Goal: Information Seeking & Learning: Find specific fact

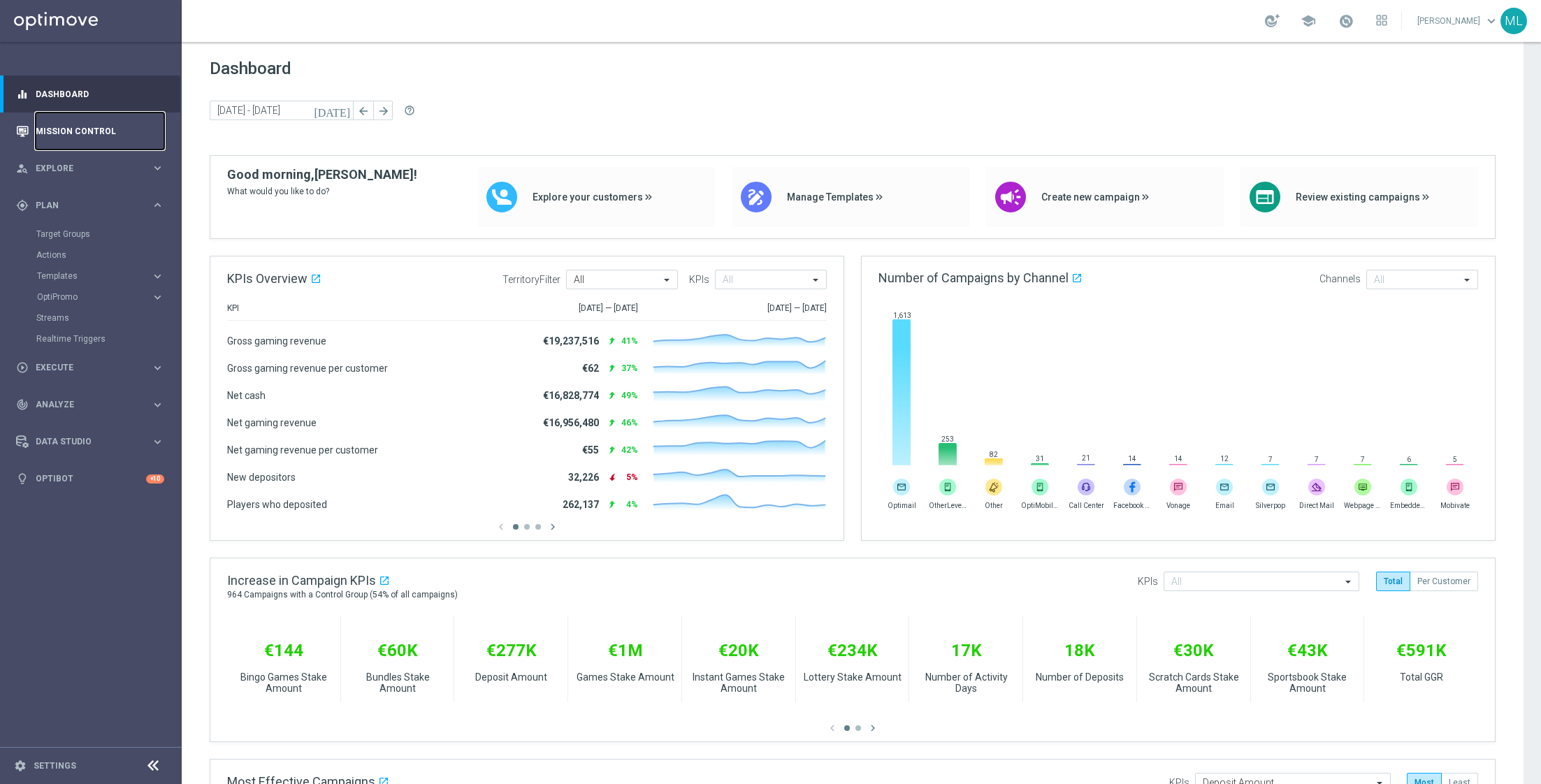
click at [99, 132] on link "Mission Control" at bounding box center [100, 131] width 128 height 37
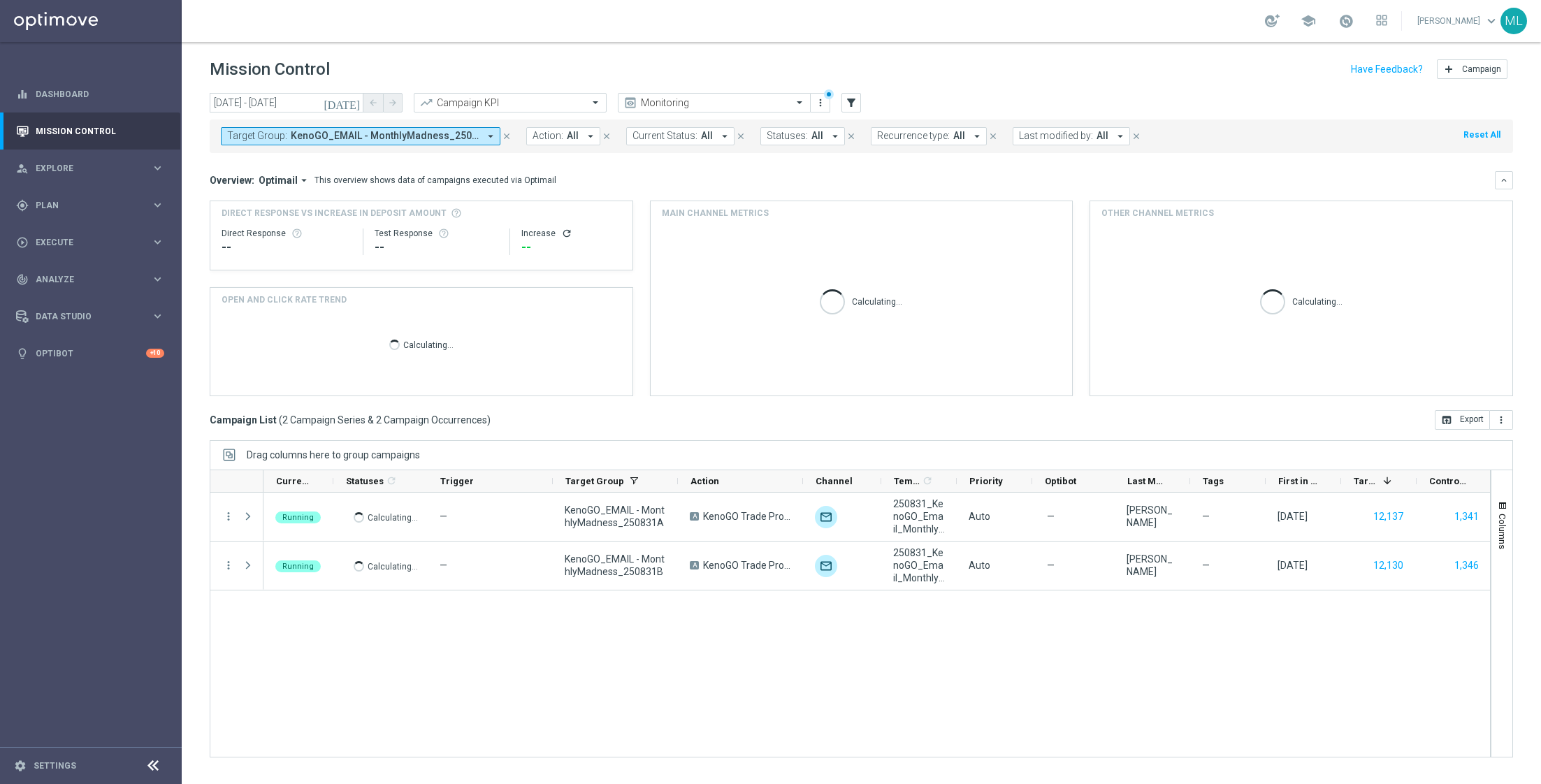
click at [354, 103] on icon "[DATE]" at bounding box center [342, 103] width 37 height 13
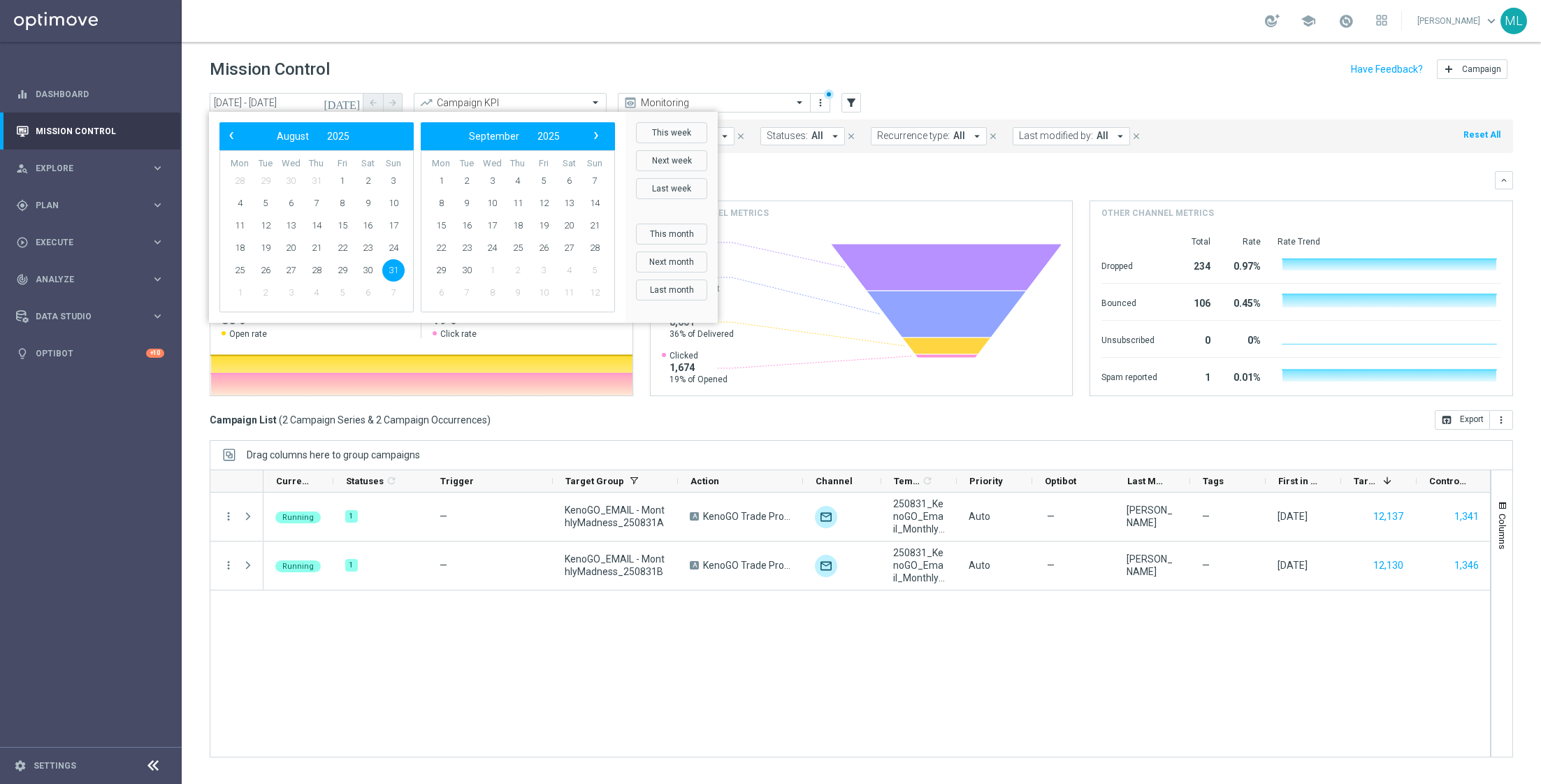
click at [396, 271] on span "31" at bounding box center [393, 270] width 22 height 22
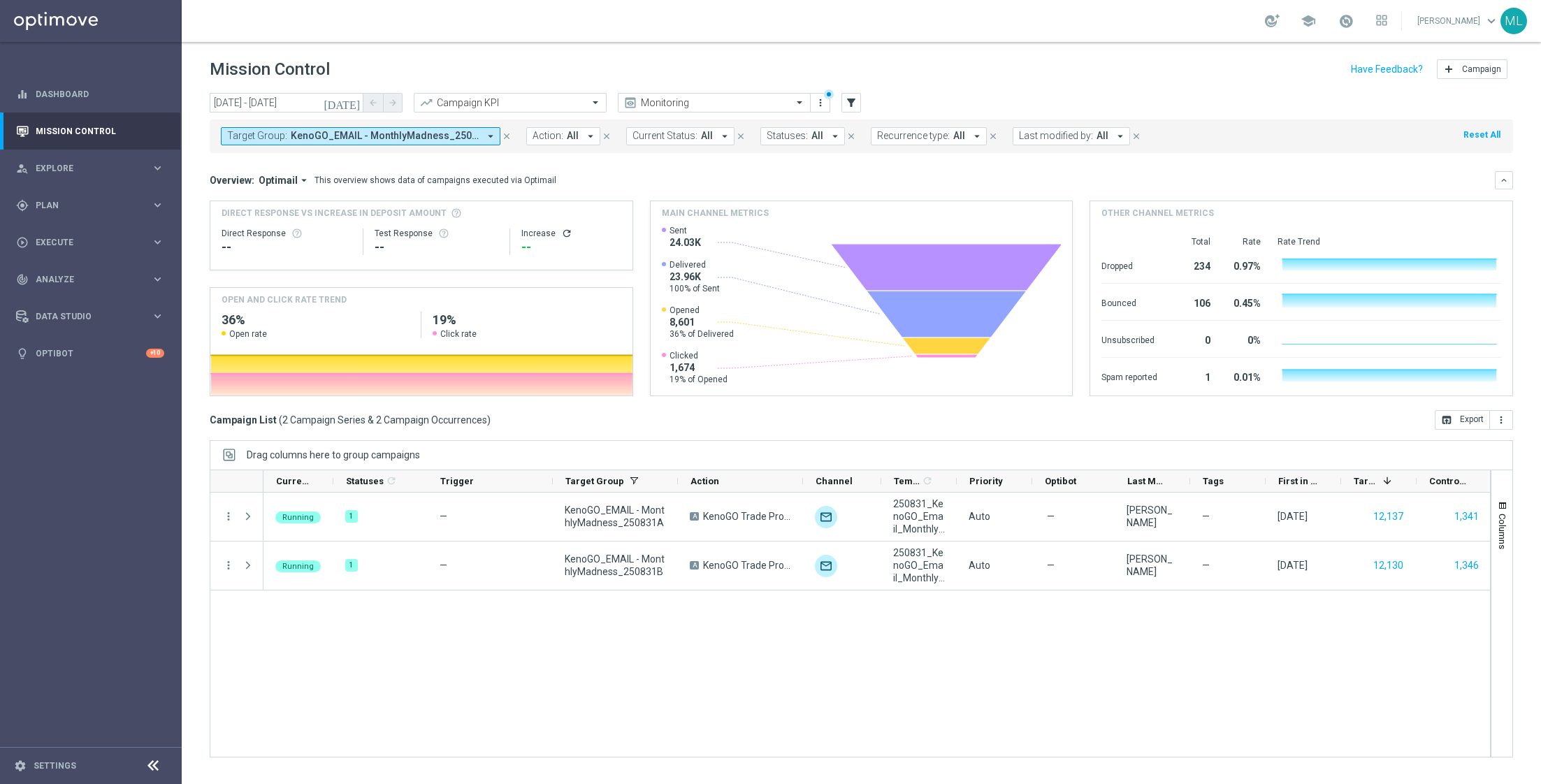
click at [490, 132] on icon "arrow_drop_down" at bounding box center [491, 136] width 13 height 13
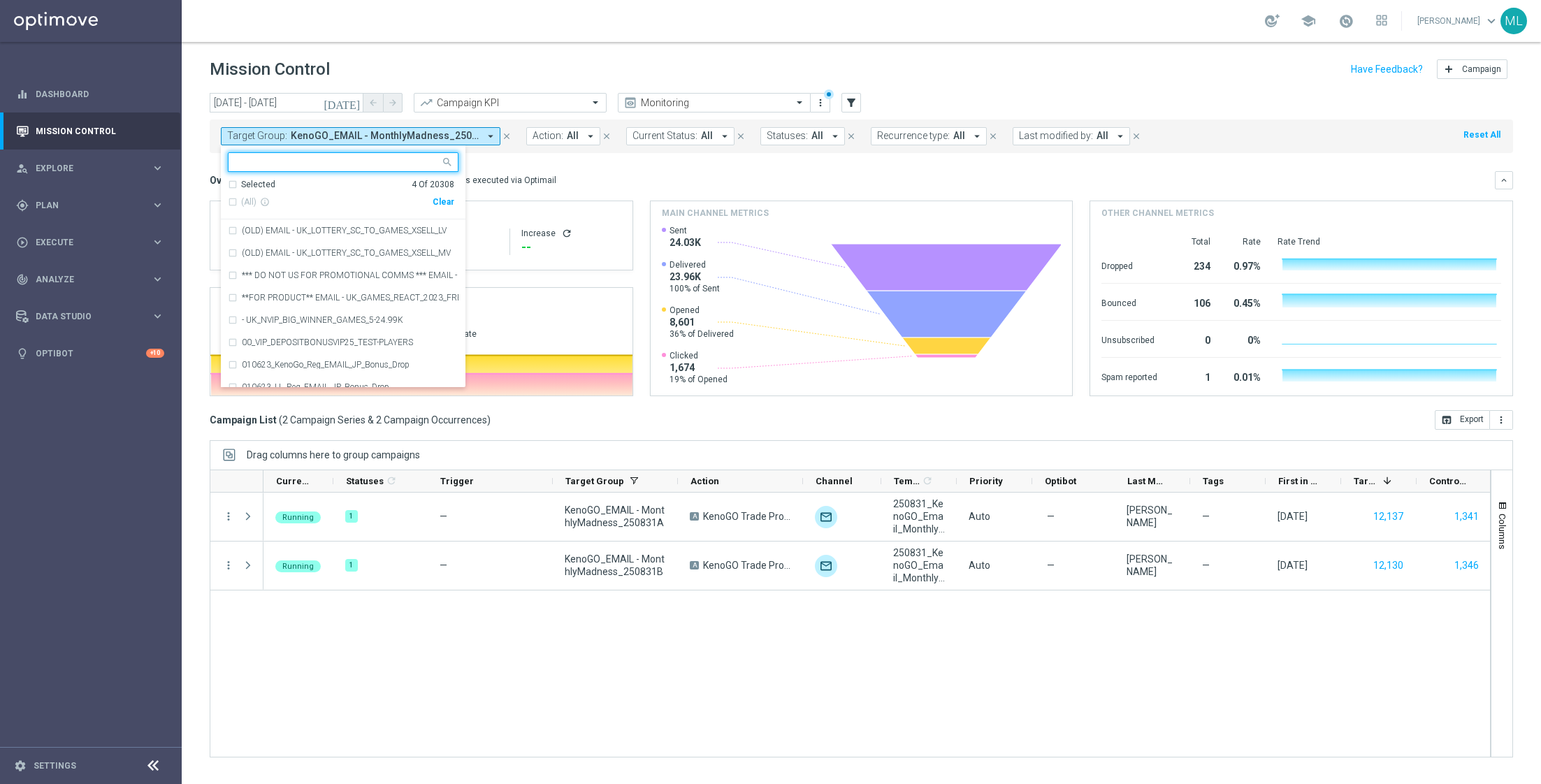
click at [0, 0] on div "Clear" at bounding box center [0, 0] width 0 height 0
click at [341, 161] on input "text" at bounding box center [337, 162] width 205 height 12
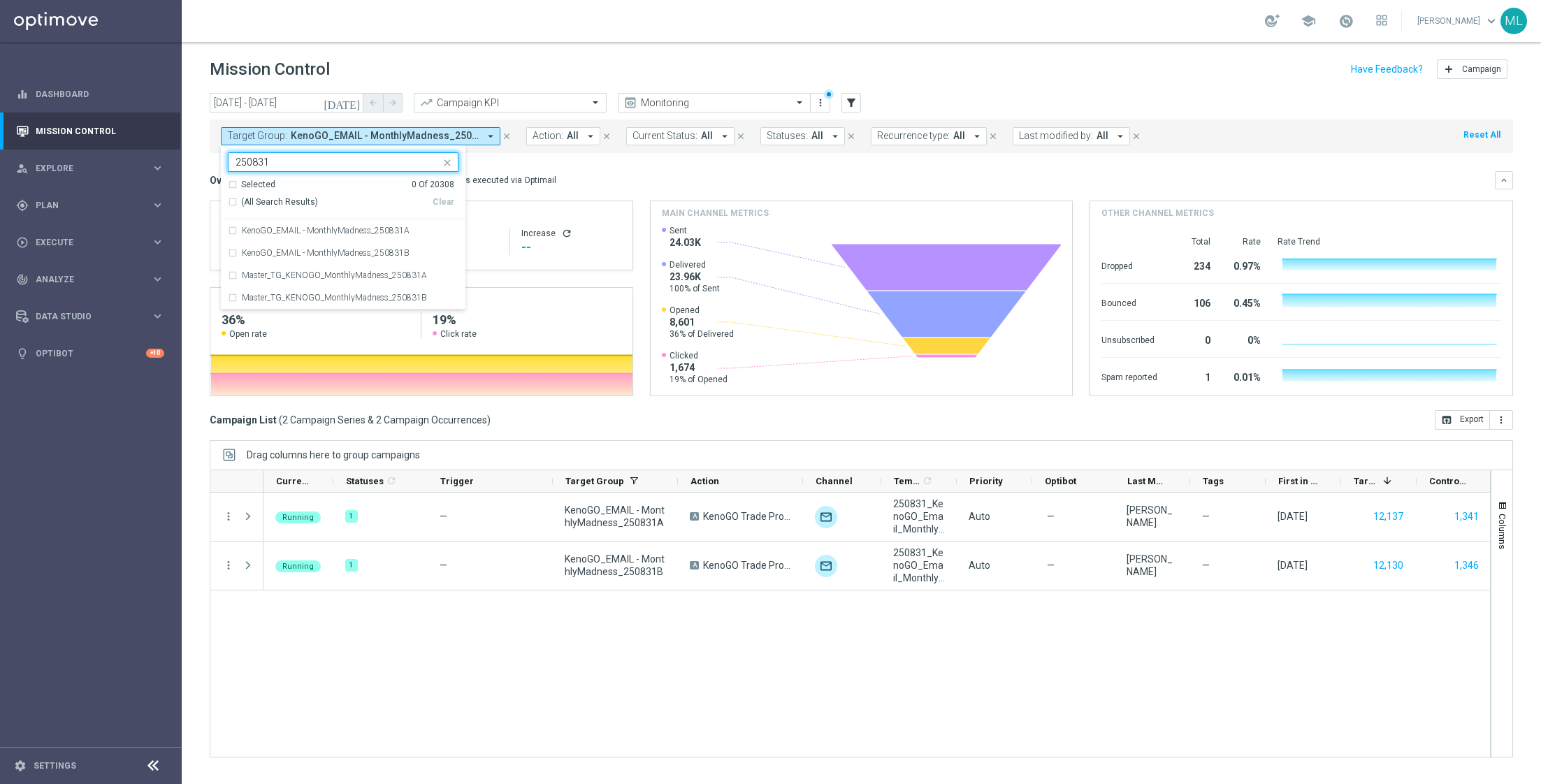
click at [233, 201] on div "(All Search Results)" at bounding box center [330, 202] width 205 height 12
type input "250831"
click at [555, 171] on div "Overview: Optimail arrow_drop_down This overview shows data of campaigns execut…" at bounding box center [861, 180] width 1303 height 18
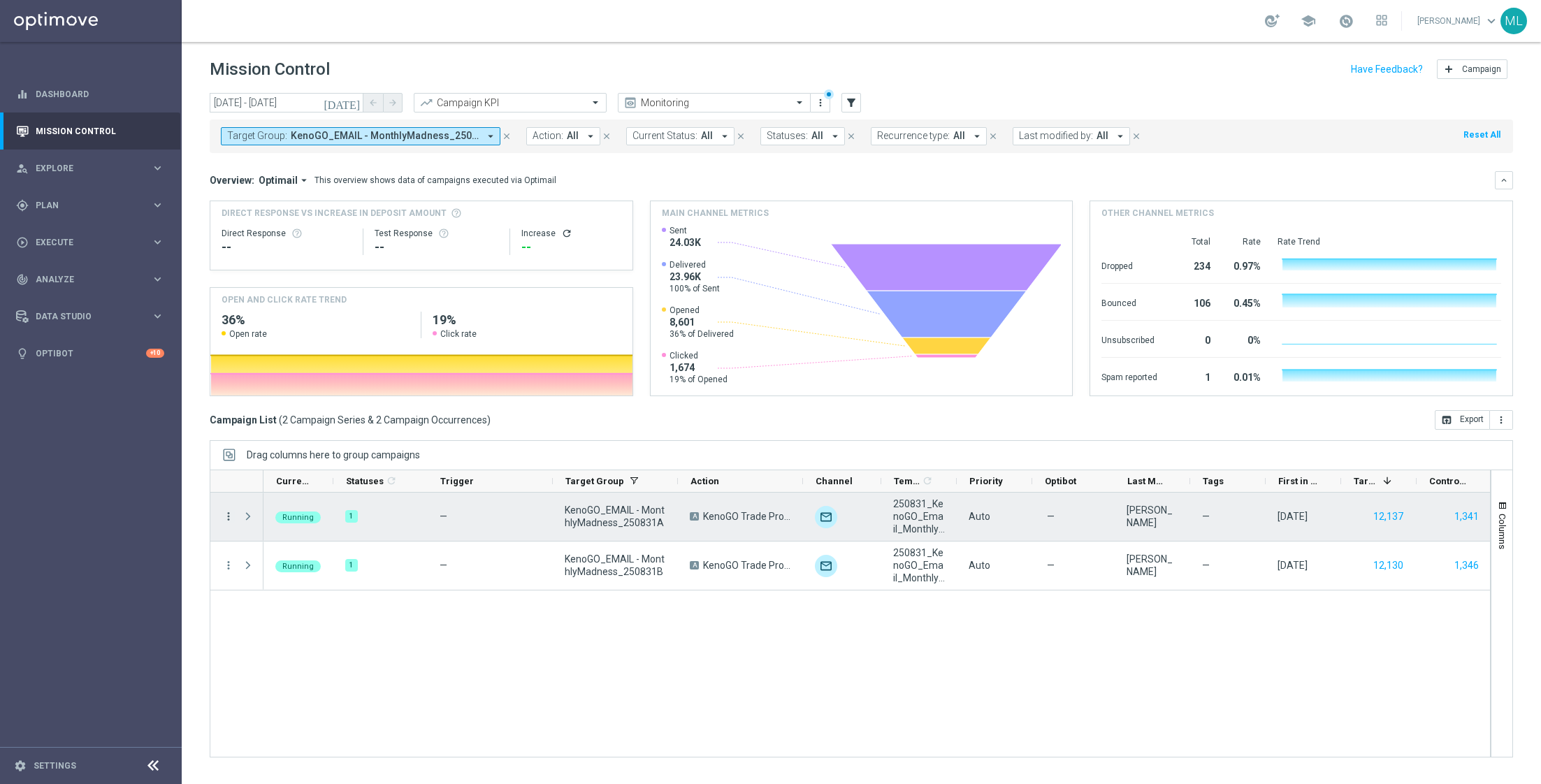
click at [229, 513] on icon "more_vert" at bounding box center [229, 517] width 13 height 13
click at [298, 607] on span "Go to Campaign Analysis" at bounding box center [305, 603] width 100 height 10
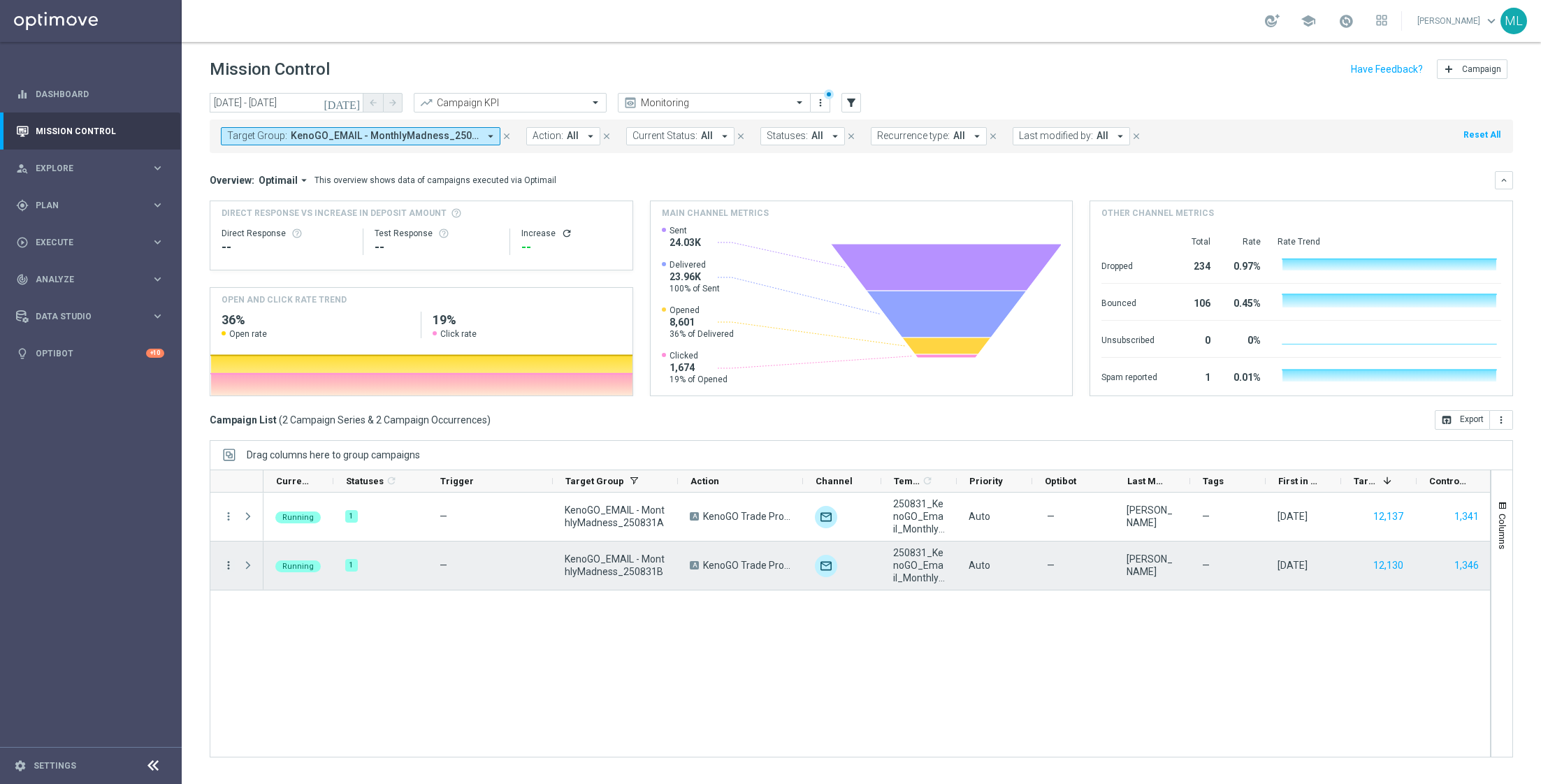
click at [231, 564] on icon "more_vert" at bounding box center [229, 565] width 13 height 13
click at [302, 652] on span "Go to Campaign Analysis" at bounding box center [305, 652] width 100 height 10
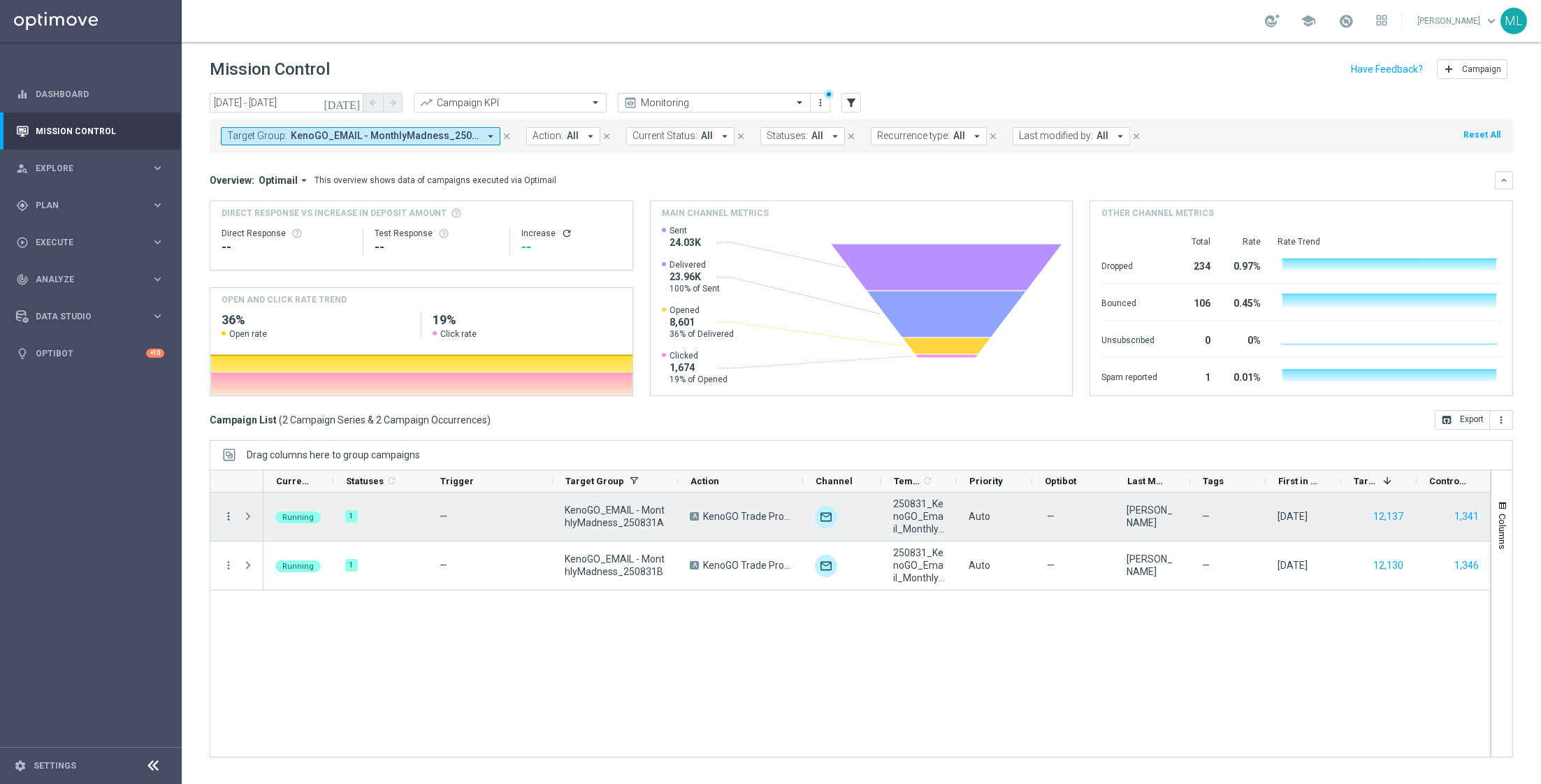
click at [228, 515] on icon "more_vert" at bounding box center [229, 517] width 13 height 13
click at [290, 537] on div "show_chart Campaign Metrics" at bounding box center [313, 544] width 157 height 20
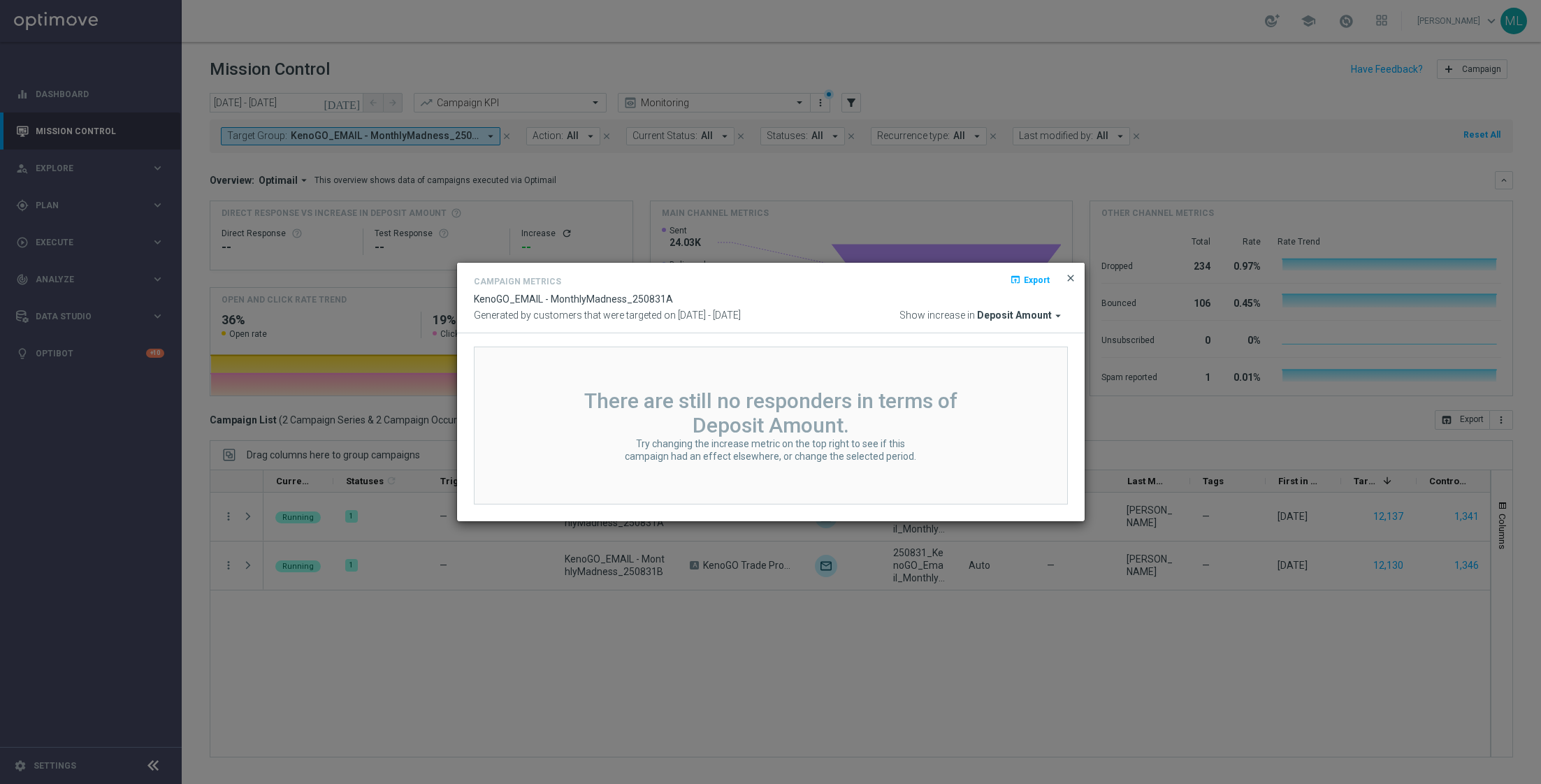
click at [1071, 274] on span "close" at bounding box center [1070, 278] width 11 height 11
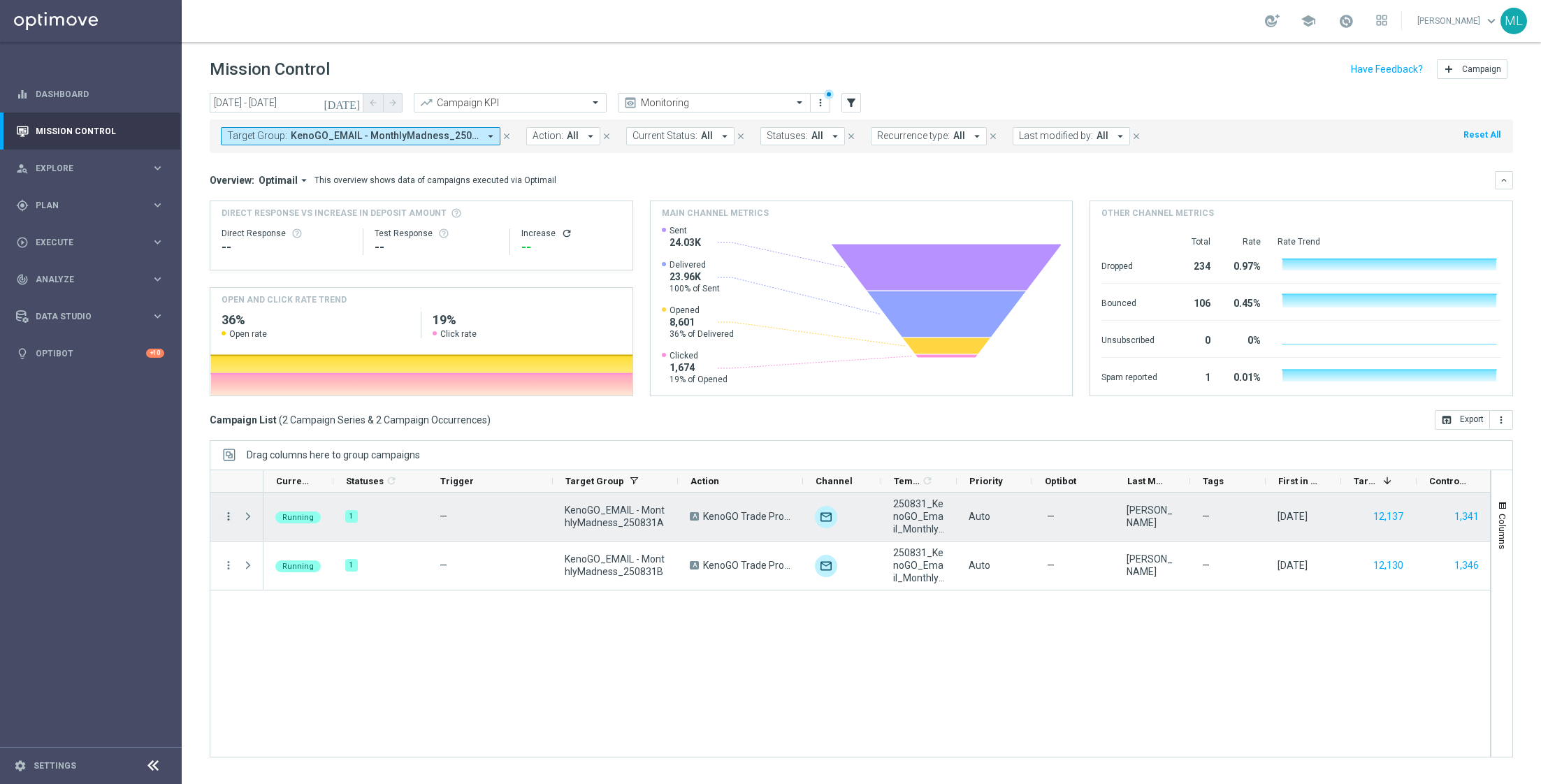
click at [227, 511] on icon "more_vert" at bounding box center [229, 517] width 13 height 13
click at [291, 569] on div "send Channel Metrics" at bounding box center [313, 564] width 157 height 20
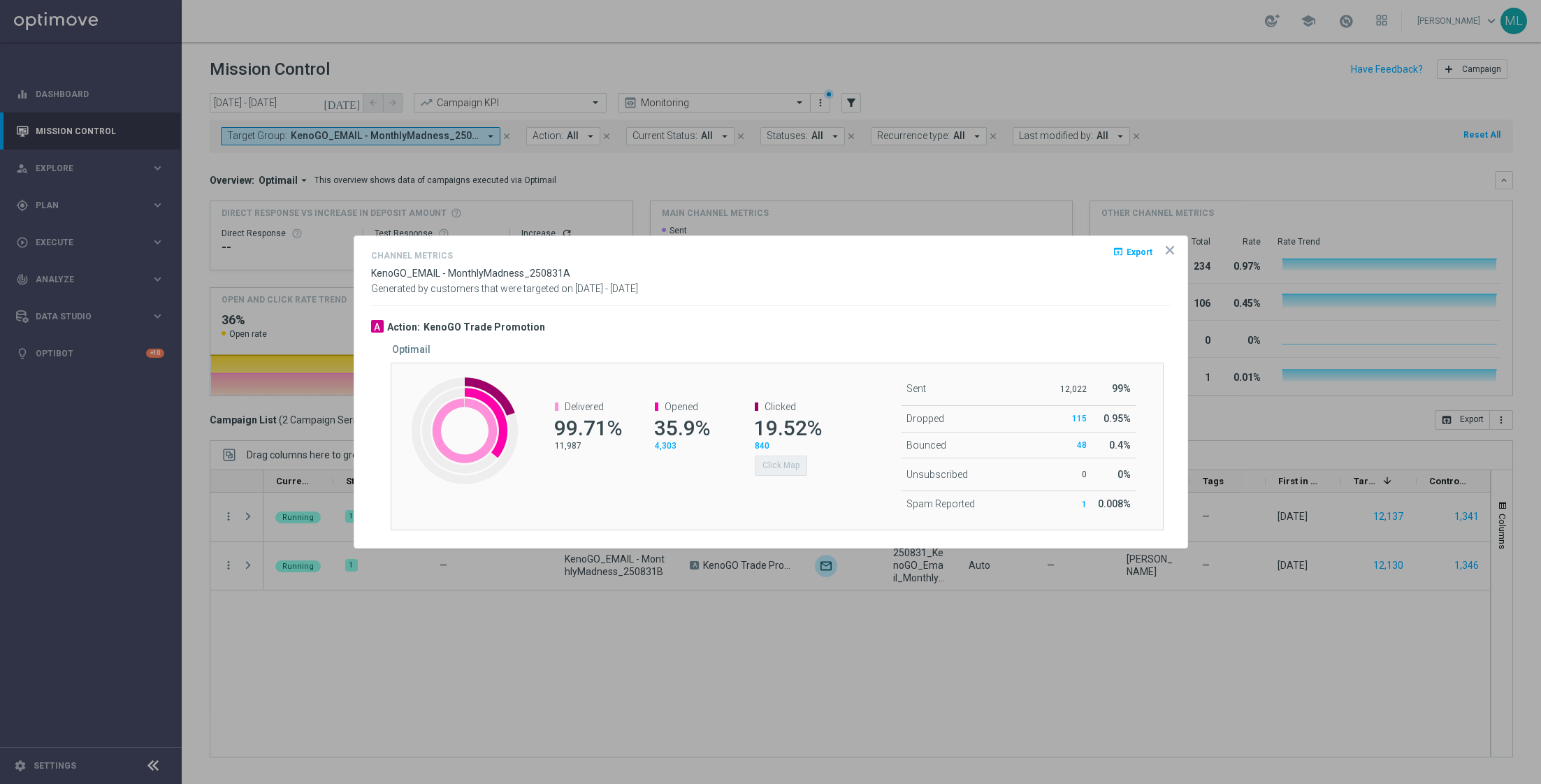
click at [774, 428] on span "19.52%" at bounding box center [787, 427] width 68 height 25
click at [778, 409] on span "Clicked" at bounding box center [780, 407] width 31 height 11
click at [766, 467] on button "Click Map" at bounding box center [781, 465] width 53 height 20
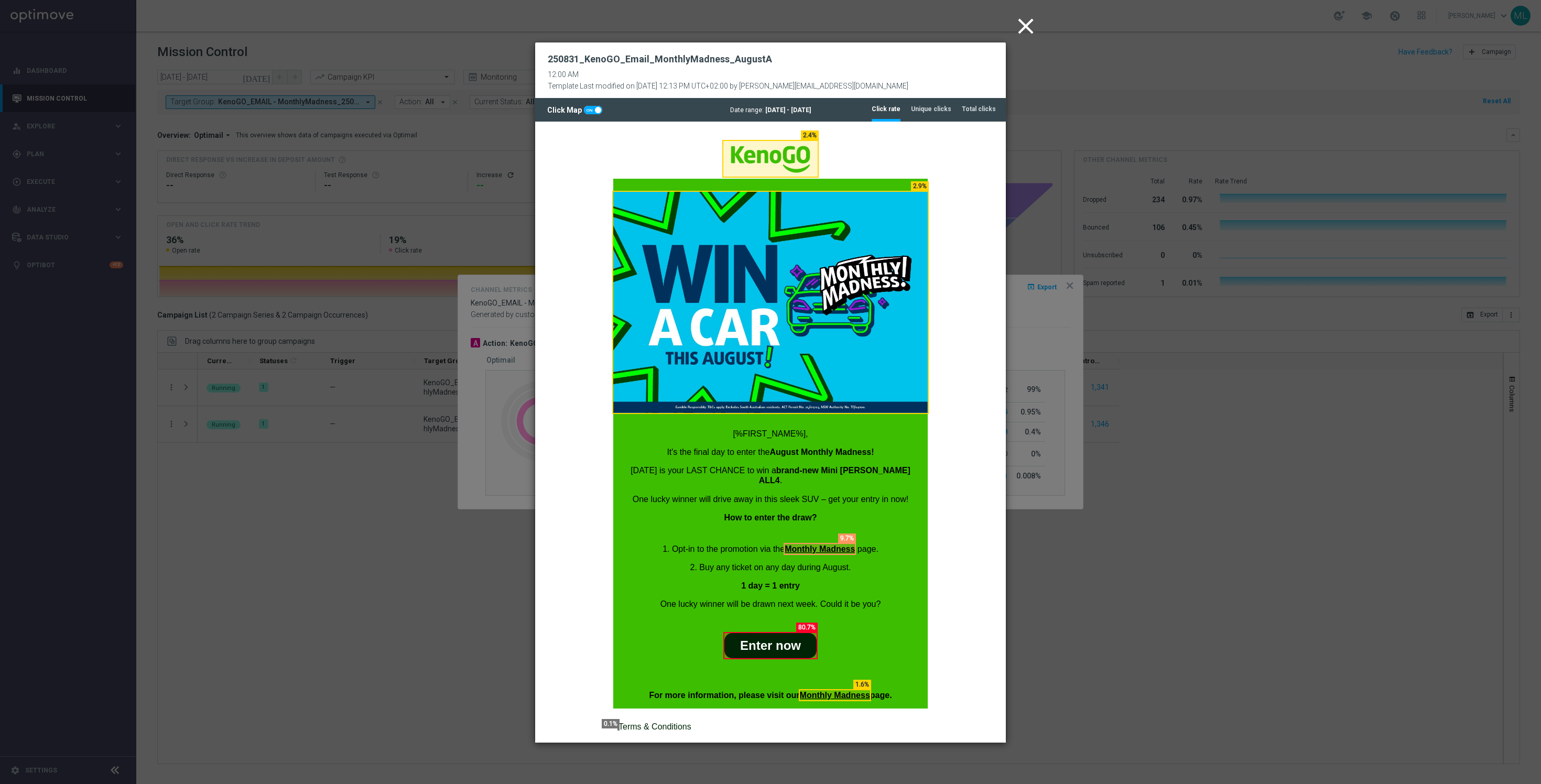
click at [1027, 22] on icon "close" at bounding box center [1026, 26] width 26 height 26
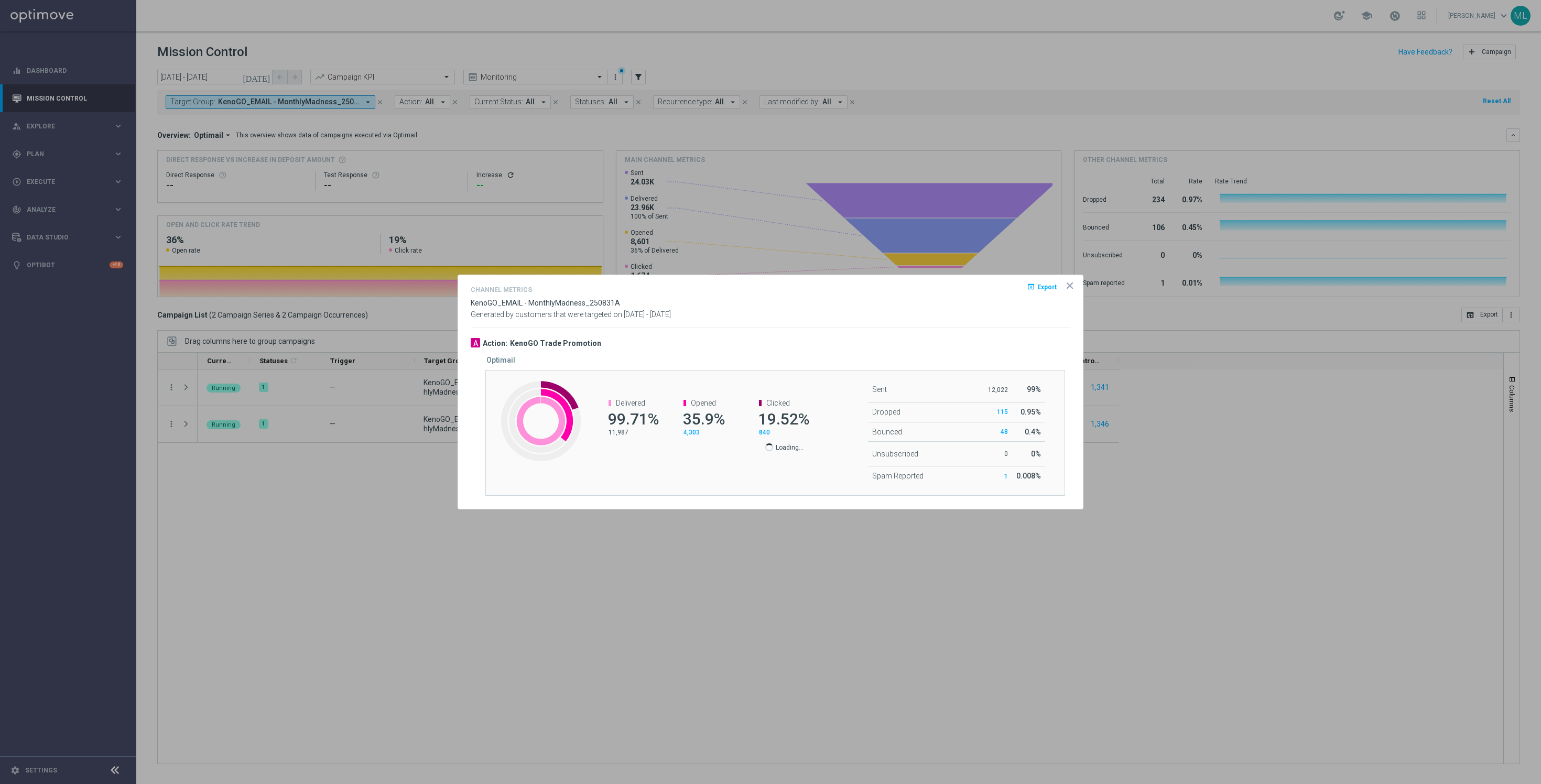
click at [1068, 286] on icon "icon" at bounding box center [1070, 285] width 5 height 5
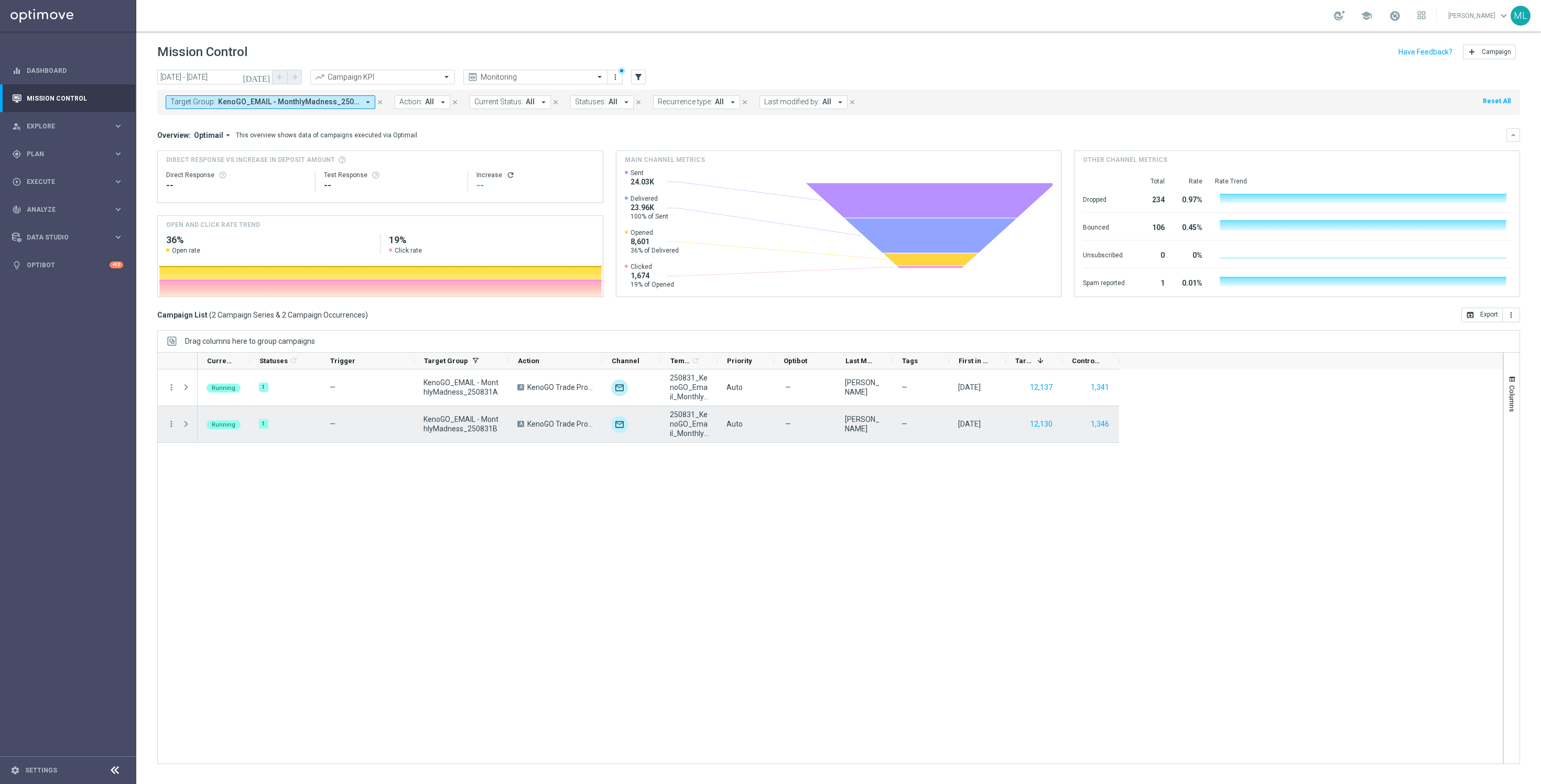
click at [170, 418] on div "more_vert" at bounding box center [168, 424] width 19 height 36
click at [170, 423] on icon "more_vert" at bounding box center [172, 424] width 10 height 10
click at [217, 463] on span "Channel Metrics" at bounding box center [217, 460] width 49 height 7
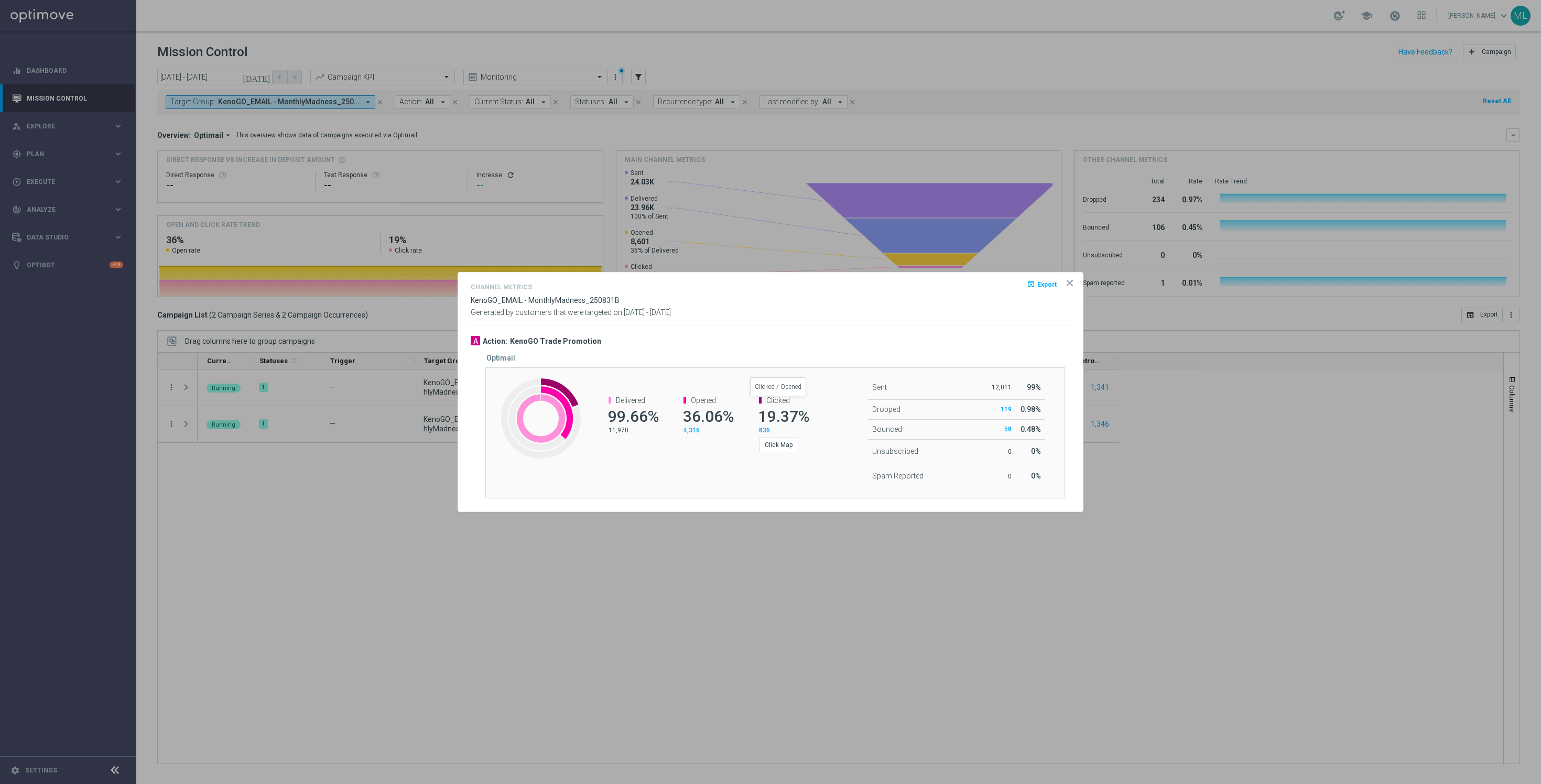
click at [782, 400] on span "Clicked" at bounding box center [778, 400] width 23 height 8
click at [777, 443] on button "Click Map" at bounding box center [779, 445] width 39 height 15
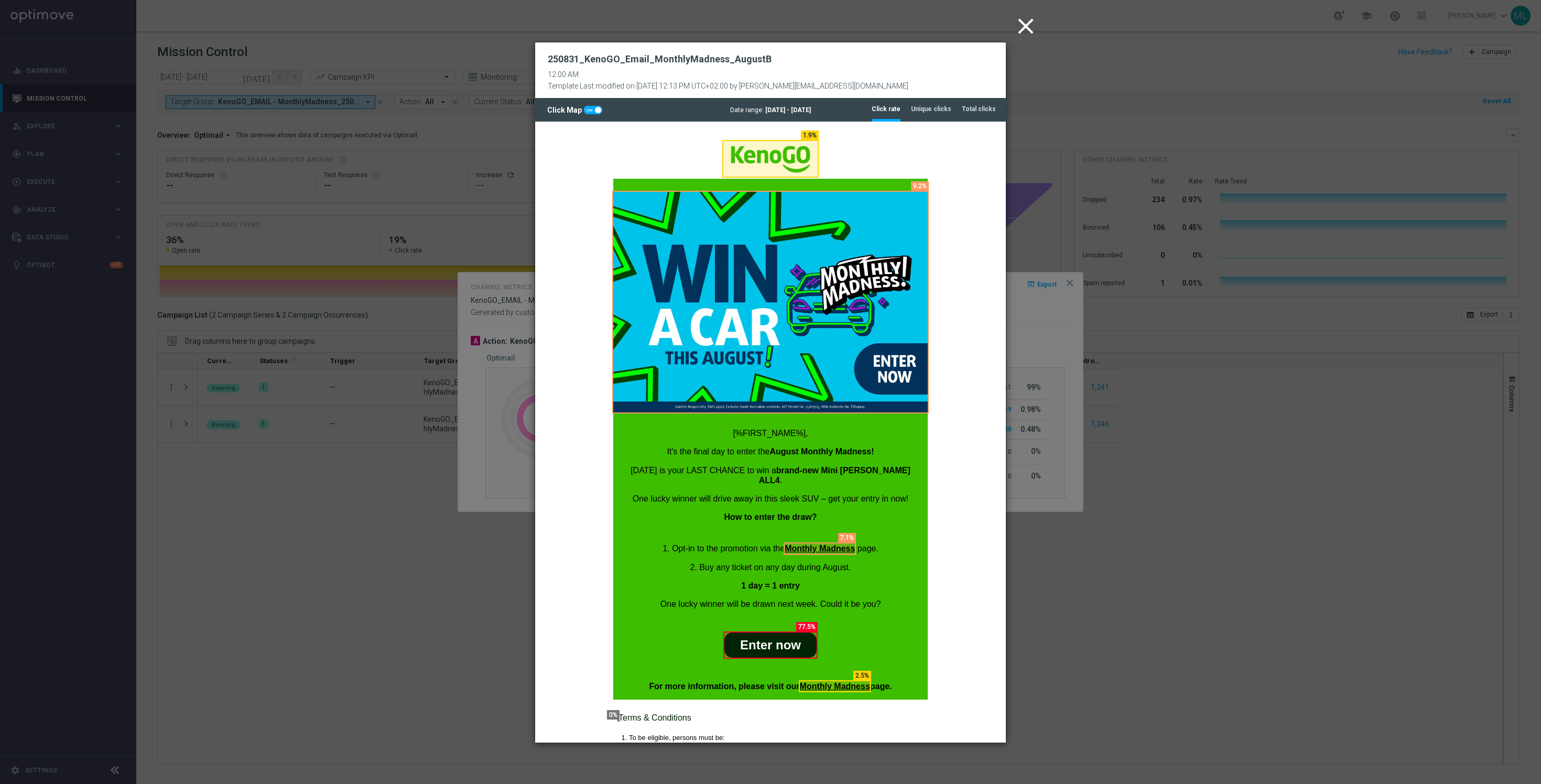
click at [1021, 21] on icon "close" at bounding box center [1026, 26] width 26 height 26
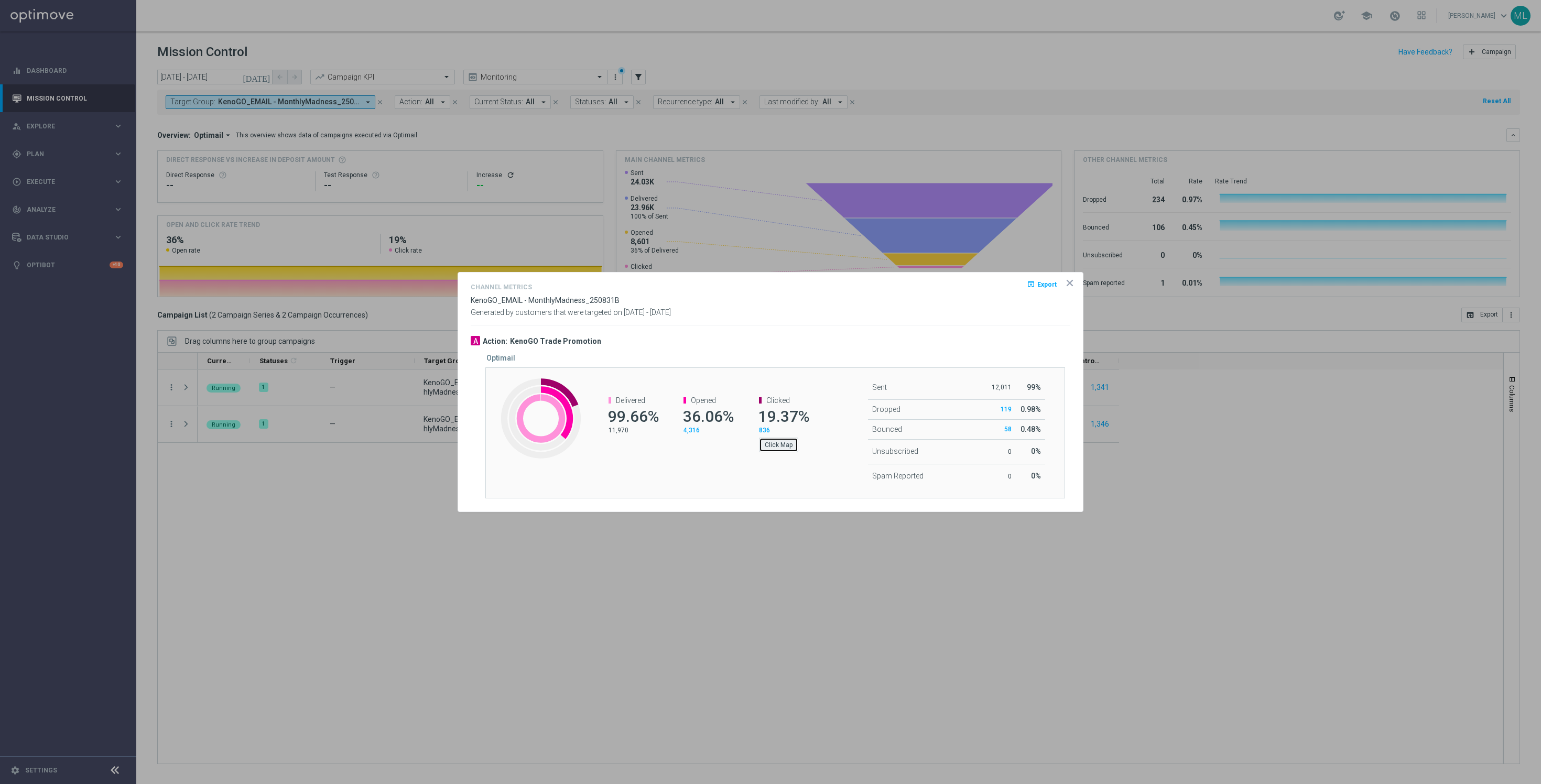
click at [776, 443] on button "Click Map" at bounding box center [779, 445] width 39 height 15
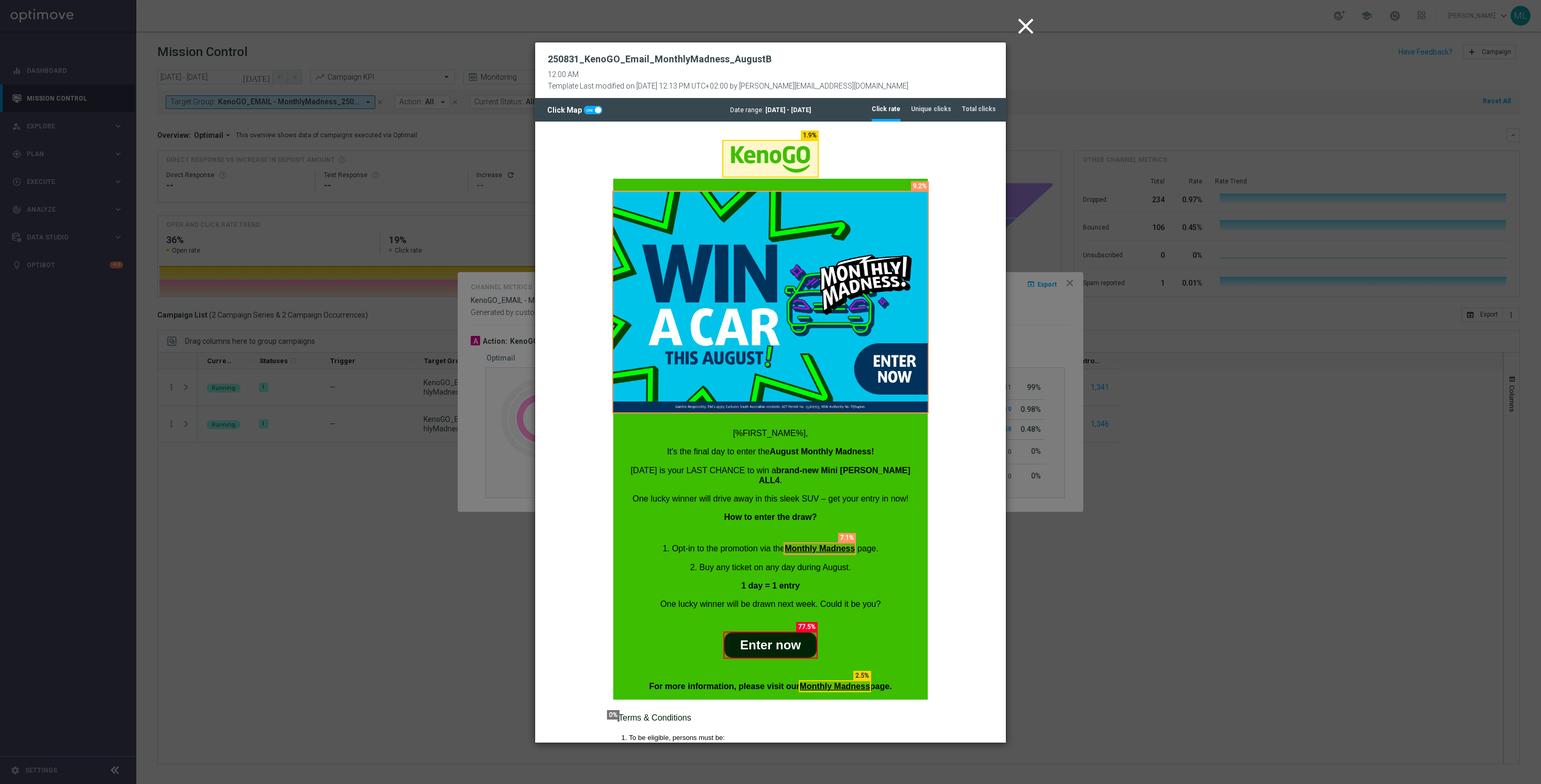
click at [1054, 426] on modal-container "close 250831_KenoGO_Email_MonthlyMadness_AugustB 12:00 AM Template Last modifie…" at bounding box center [770, 392] width 1541 height 784
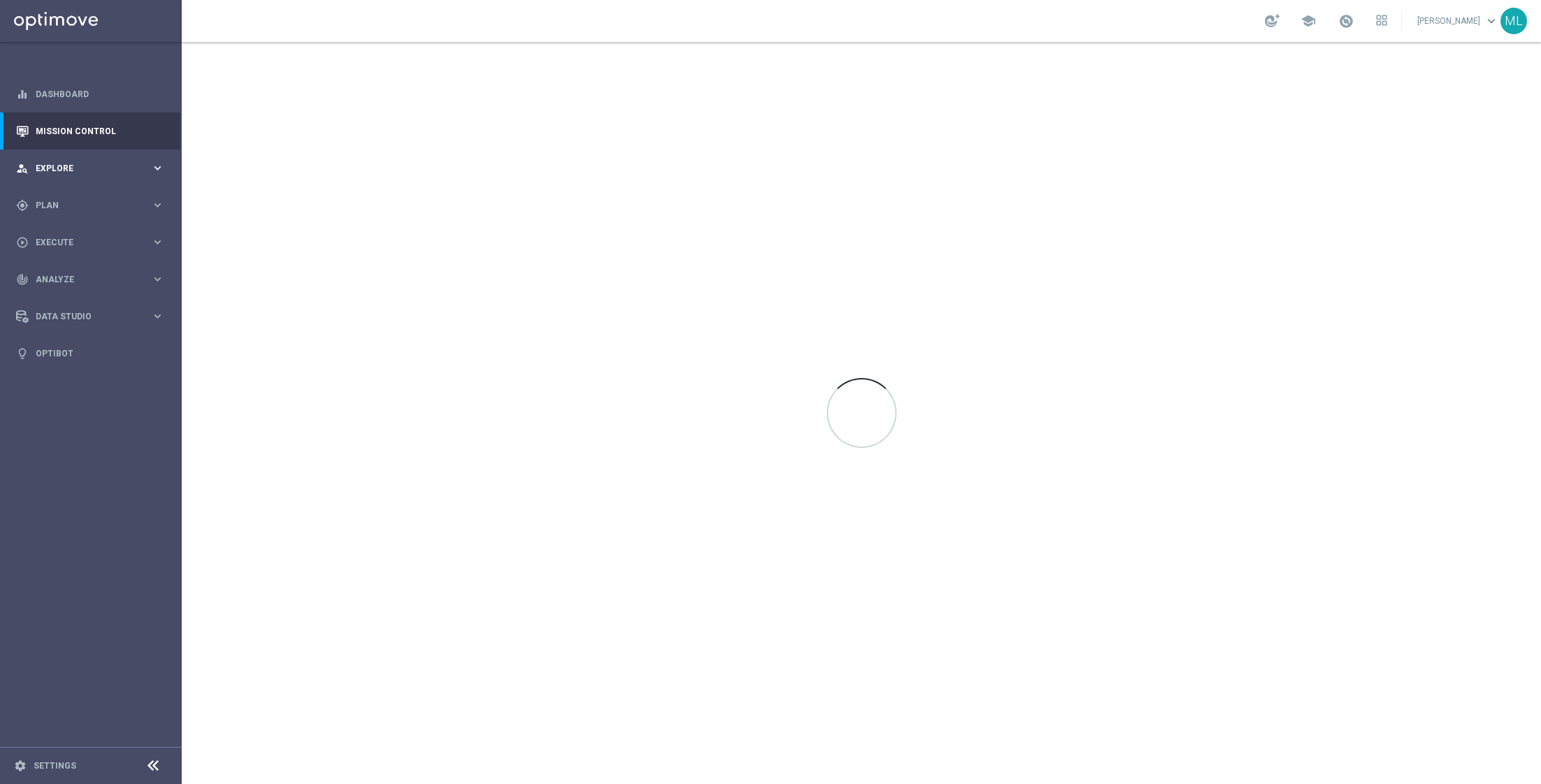
click at [148, 165] on span "Explore" at bounding box center [93, 168] width 116 height 9
click at [97, 195] on link "Customer Explorer" at bounding box center [91, 197] width 109 height 11
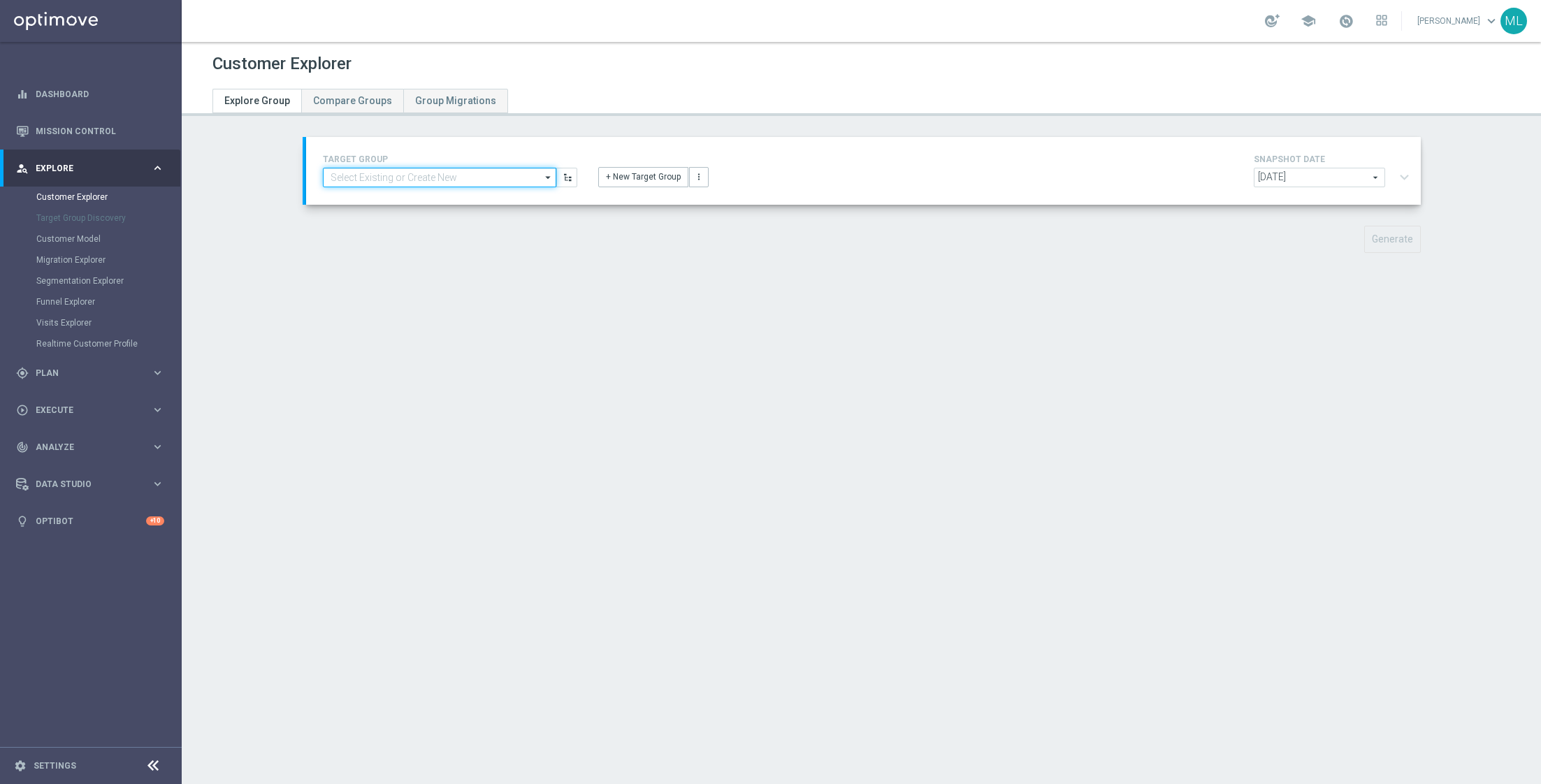
click at [330, 178] on input at bounding box center [439, 177] width 234 height 20
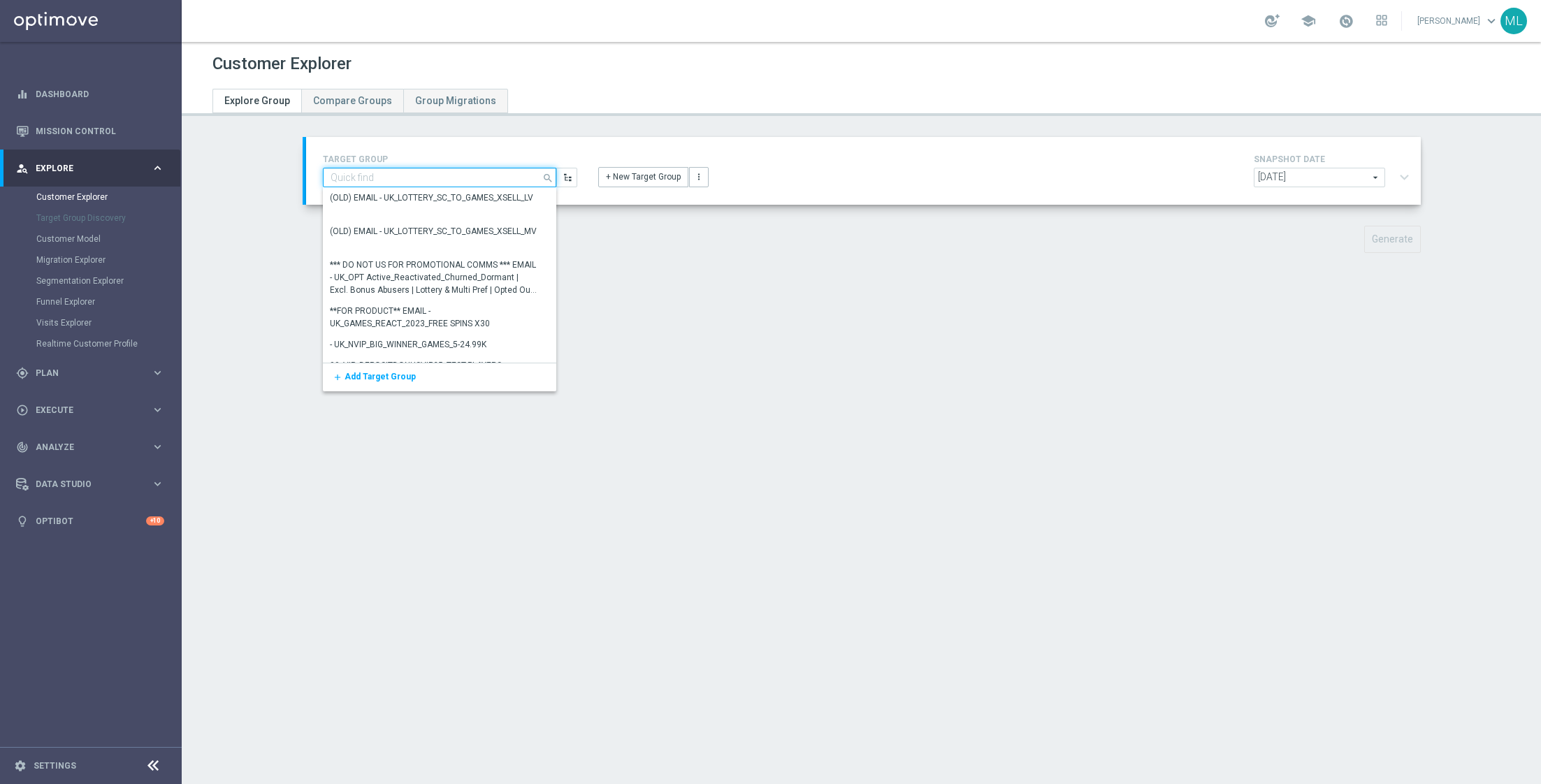
paste input "21007948"
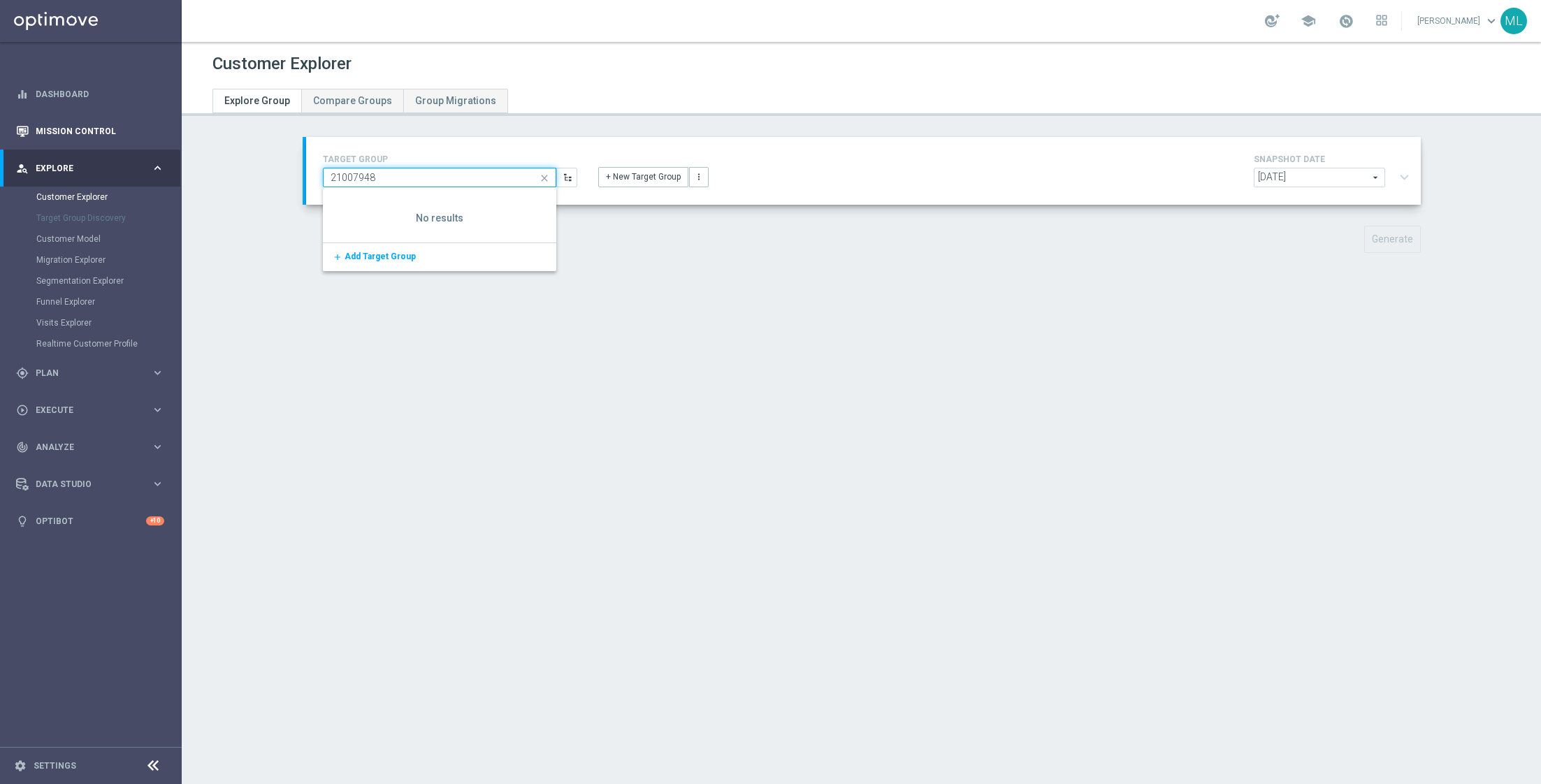
type input "21007948"
click at [79, 125] on link "Mission Control" at bounding box center [100, 131] width 128 height 37
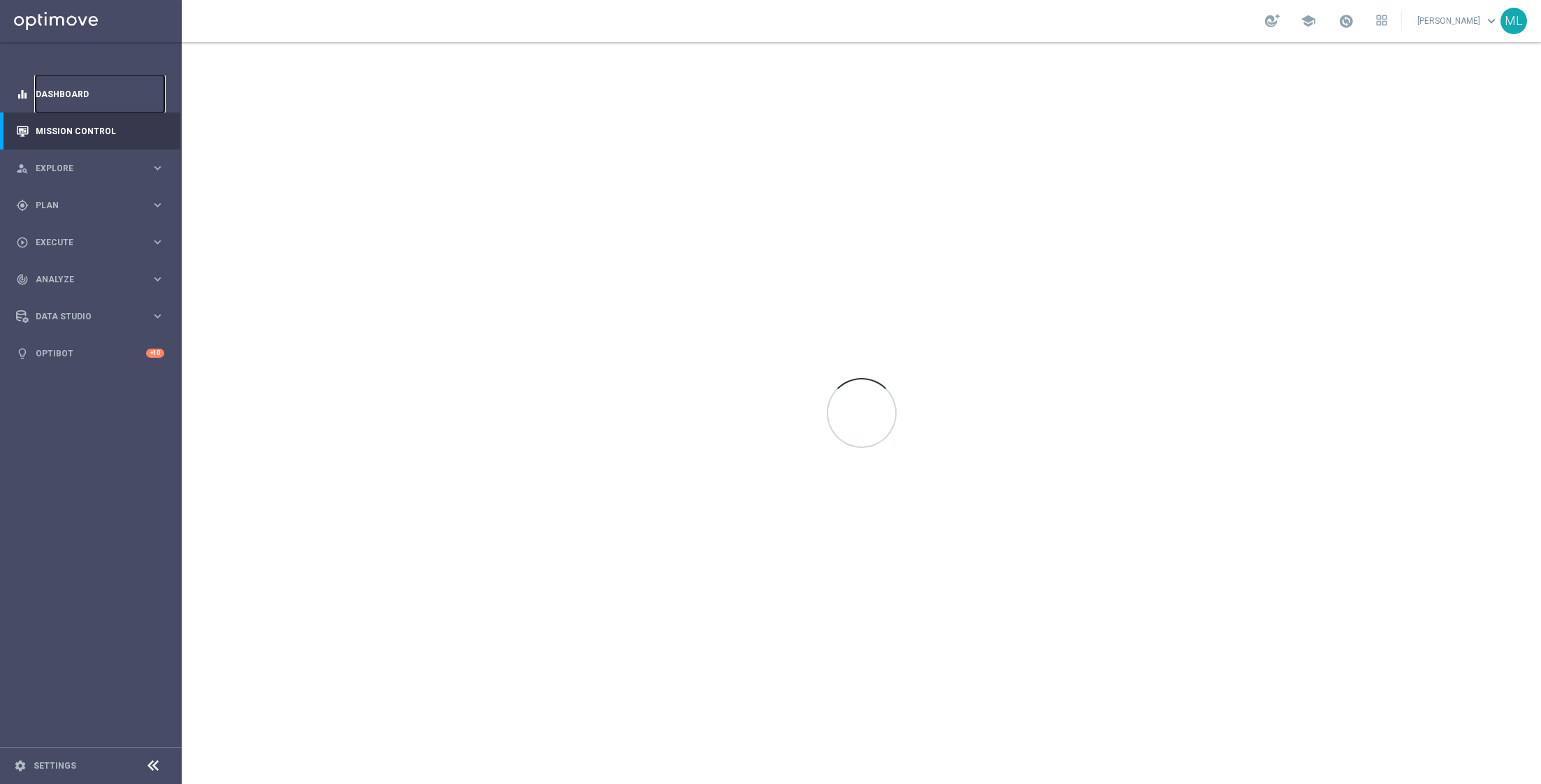
click at [84, 90] on link "Dashboard" at bounding box center [100, 94] width 128 height 37
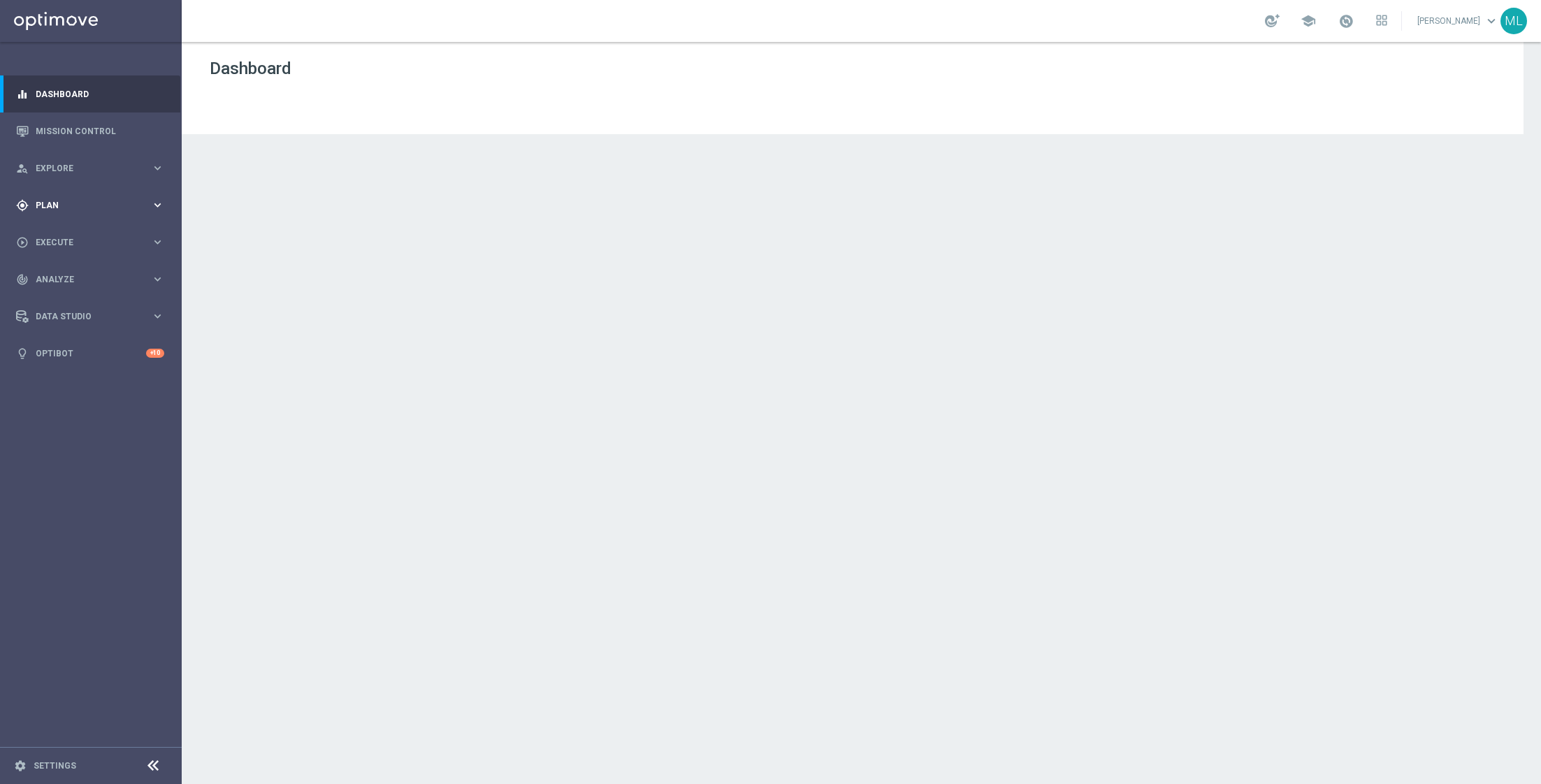
click at [99, 205] on span "Plan" at bounding box center [93, 205] width 116 height 9
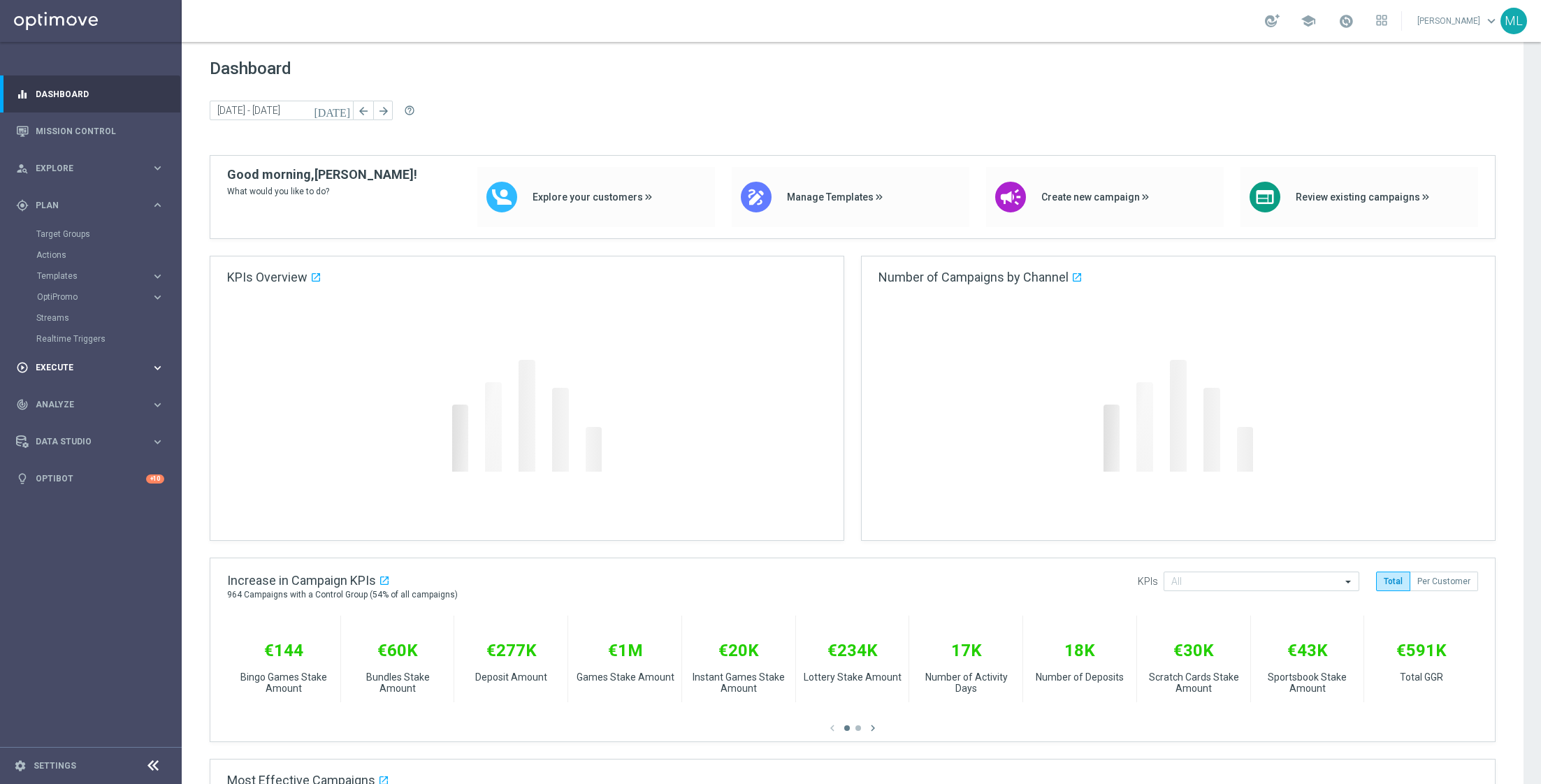
click at [140, 367] on span "Execute" at bounding box center [93, 368] width 116 height 9
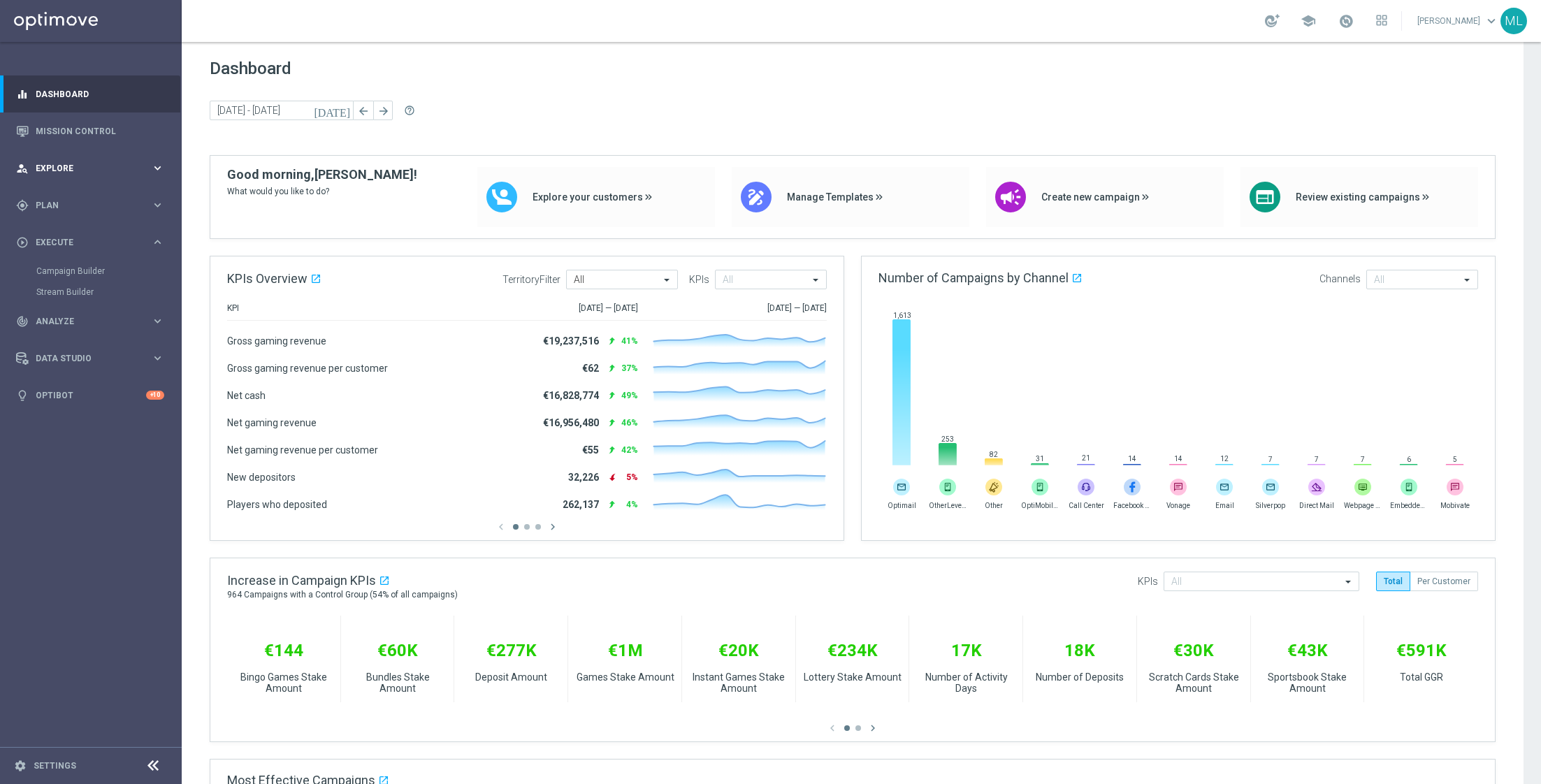
click at [81, 167] on span "Explore" at bounding box center [93, 168] width 116 height 9
click at [82, 195] on link "Customer Explorer" at bounding box center [91, 197] width 109 height 11
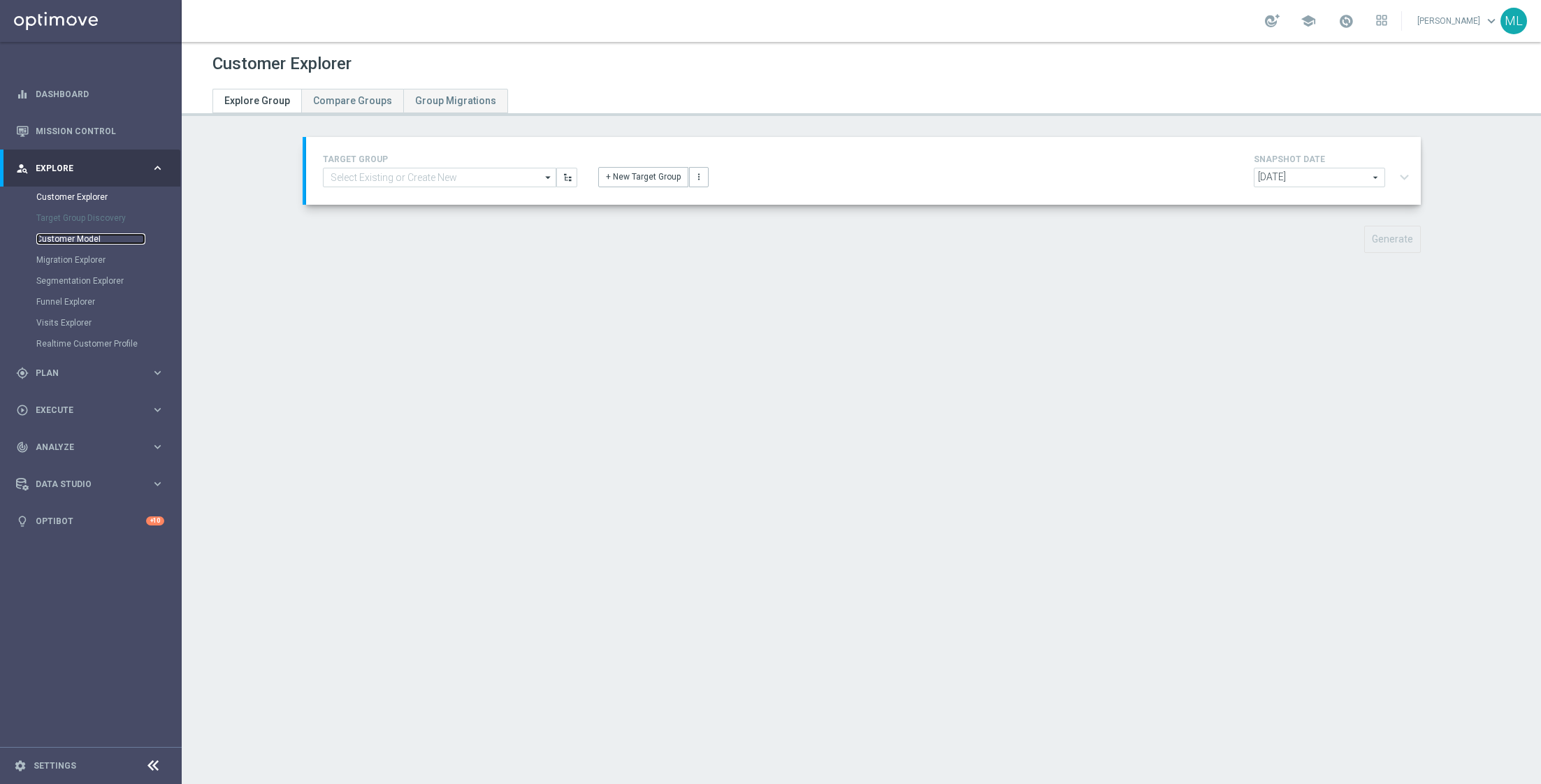
click at [82, 241] on link "Customer Model" at bounding box center [91, 239] width 109 height 11
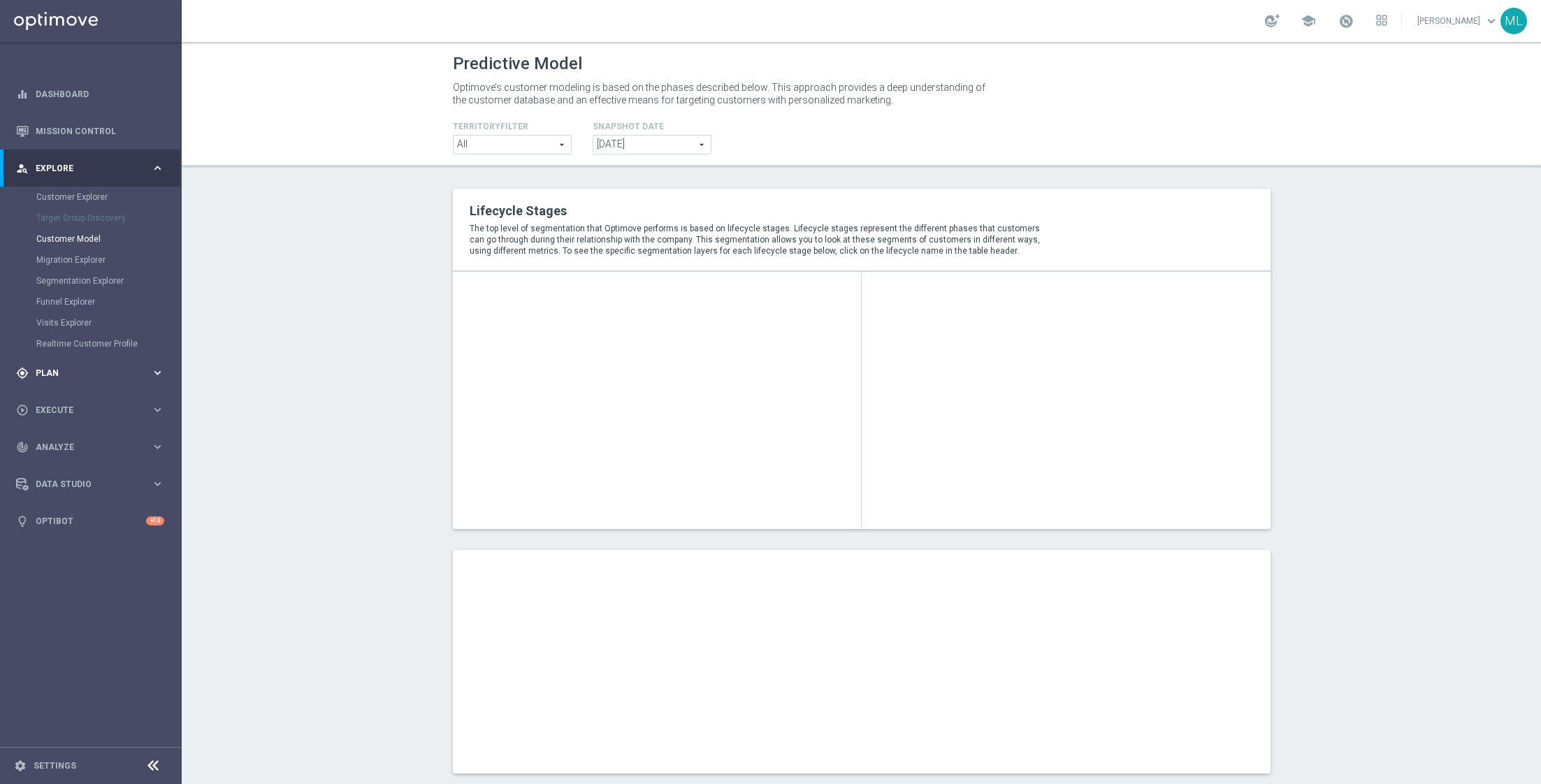
click at [151, 370] on icon "keyboard_arrow_right" at bounding box center [157, 372] width 14 height 14
click at [160, 370] on icon "keyboard_arrow_right" at bounding box center [157, 368] width 14 height 14
click at [163, 346] on div "Data Studio keyboard_arrow_right" at bounding box center [90, 358] width 180 height 37
click at [157, 290] on div "track_changes Analyze keyboard_arrow_right" at bounding box center [90, 279] width 180 height 37
click at [81, 301] on div "Customer 360" at bounding box center [108, 308] width 144 height 21
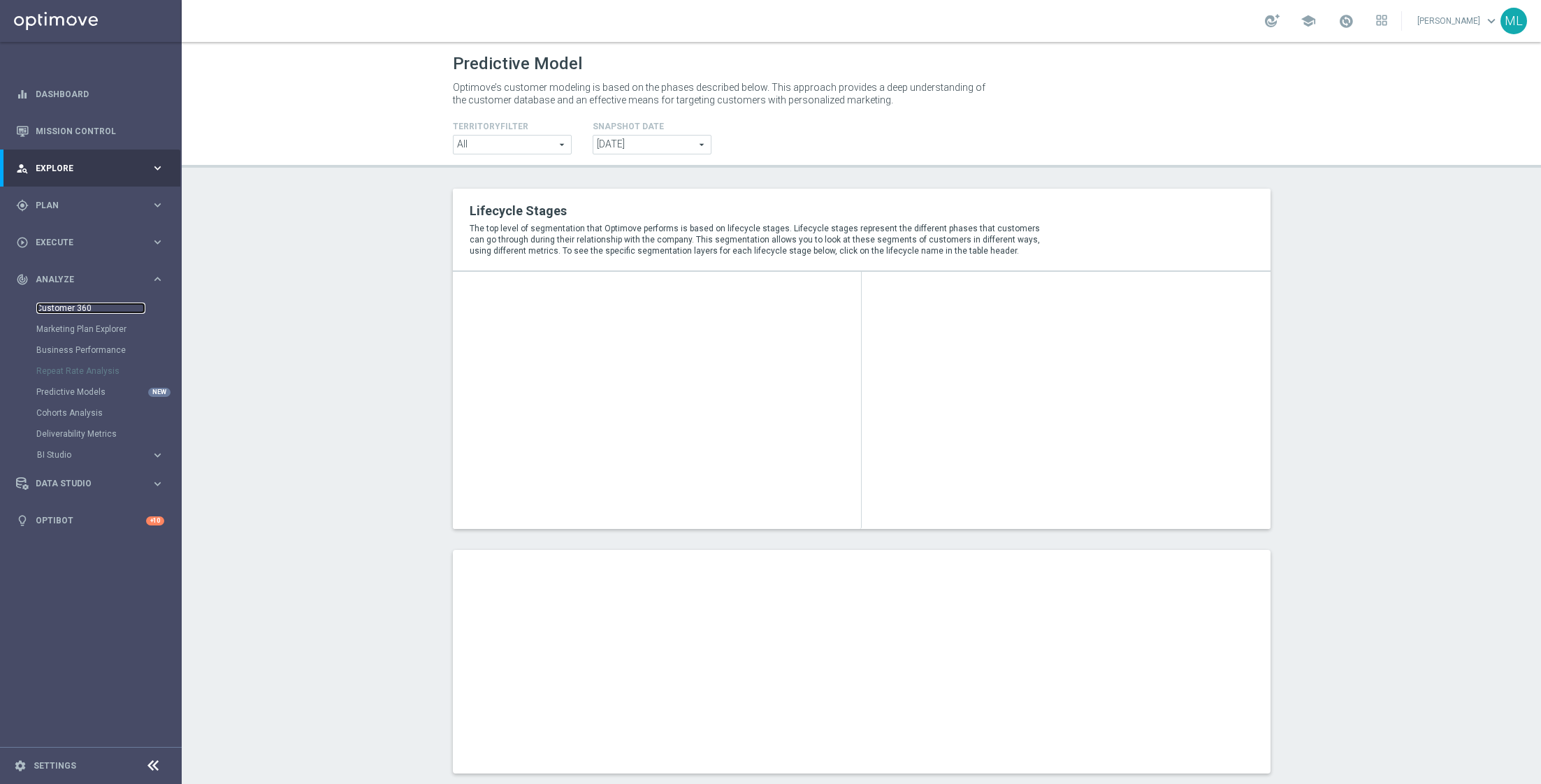
click at [65, 307] on link "Customer 360" at bounding box center [91, 308] width 109 height 11
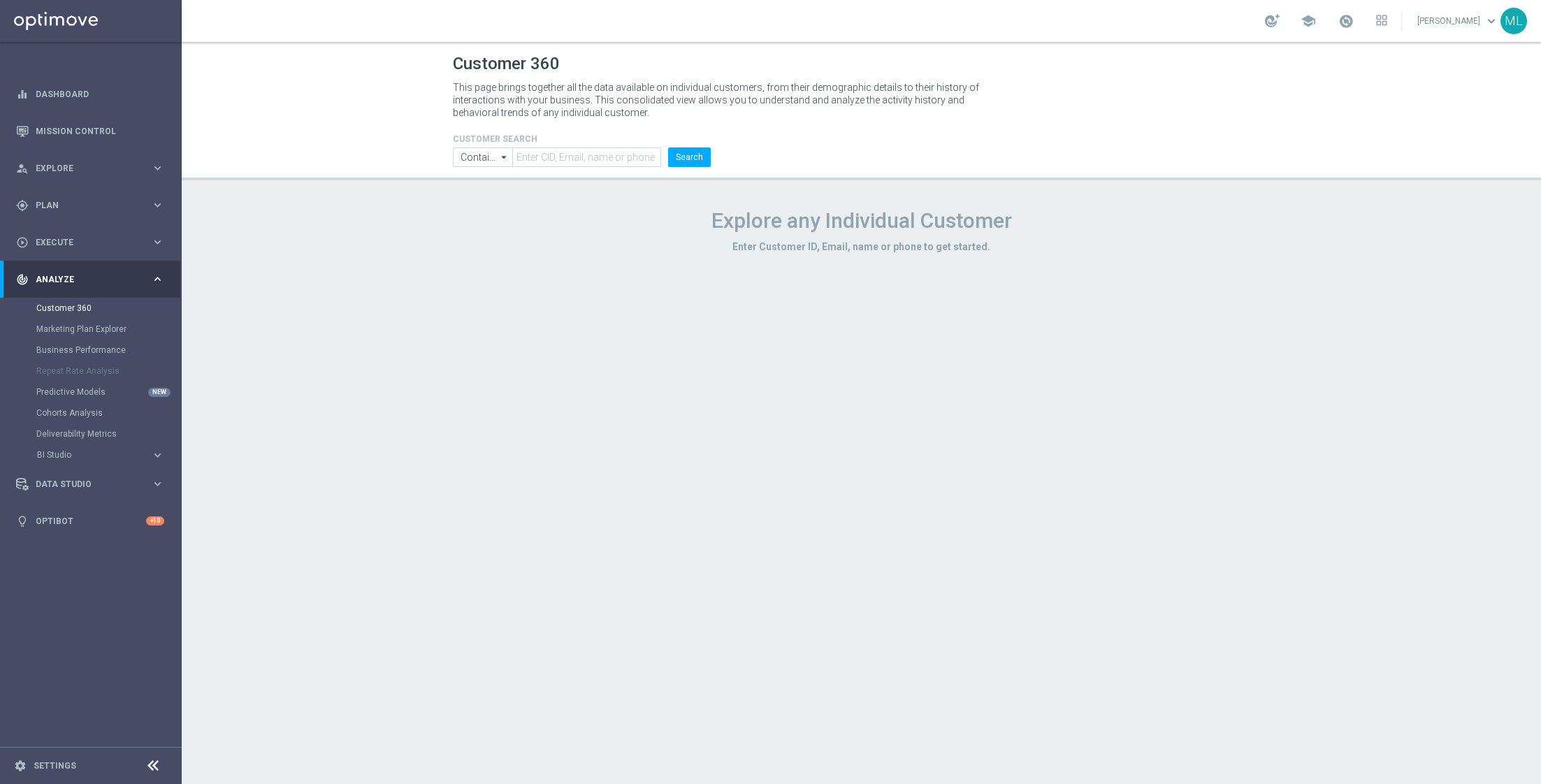
click at [557, 146] on form "CUSTOMER SEARCH Contains Contains arrow_drop_down Show Selected 0 of NaN Contai…" at bounding box center [582, 150] width 258 height 33
click at [557, 152] on input "text" at bounding box center [586, 157] width 149 height 20
paste input "21007948"
type input "21007948"
click at [689, 164] on button "Search" at bounding box center [689, 157] width 42 height 20
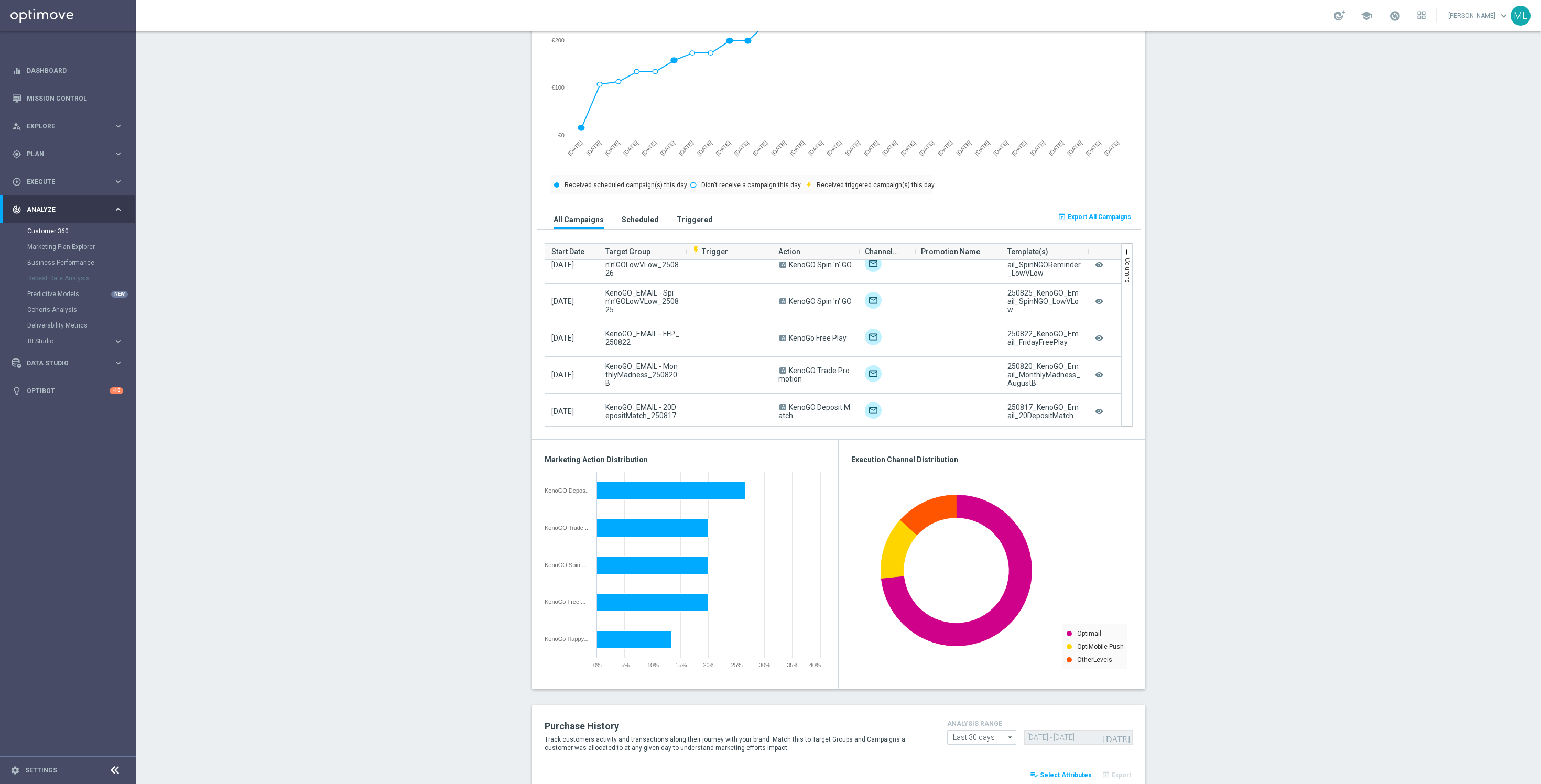
scroll to position [50, 0]
